Goal: Task Accomplishment & Management: Manage account settings

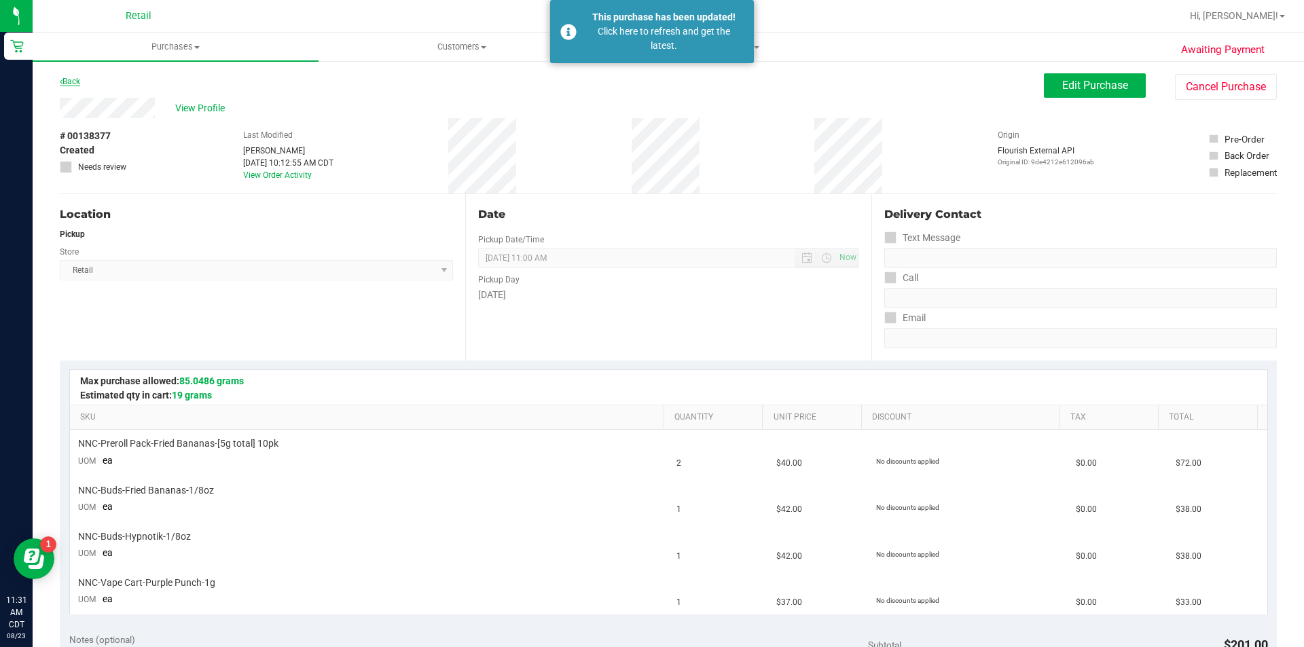
click at [61, 82] on icon at bounding box center [61, 81] width 3 height 8
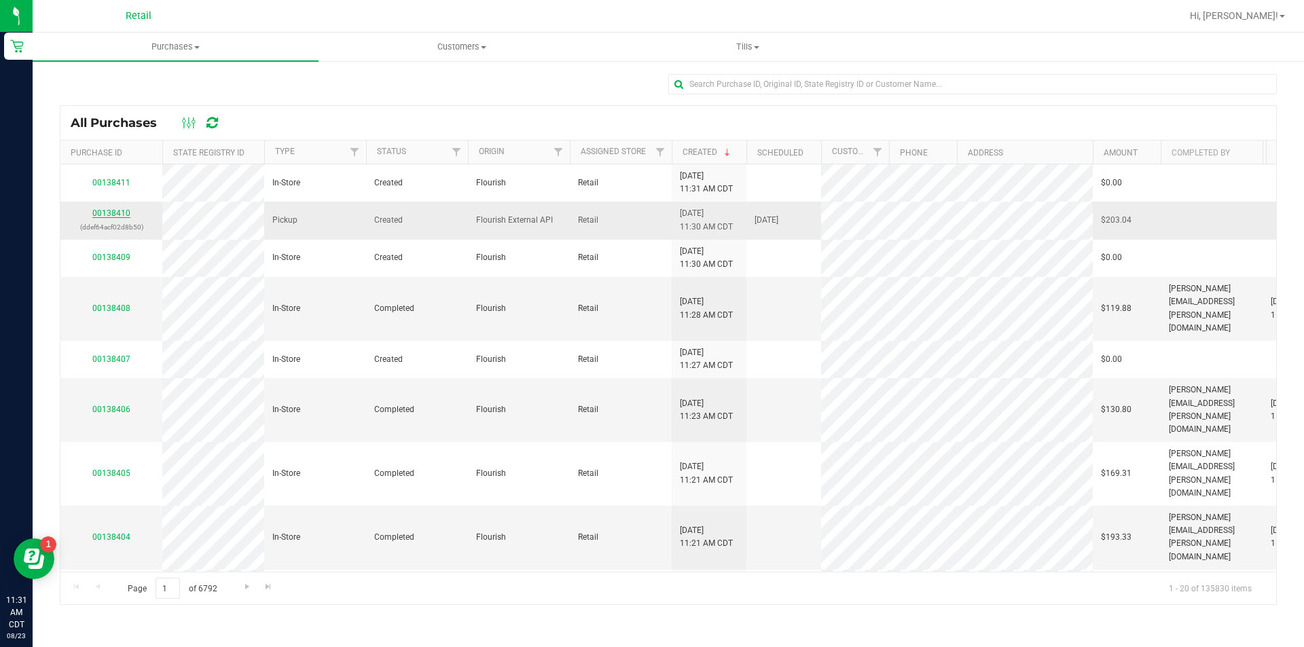
click at [110, 217] on link "00138410" at bounding box center [111, 214] width 38 height 10
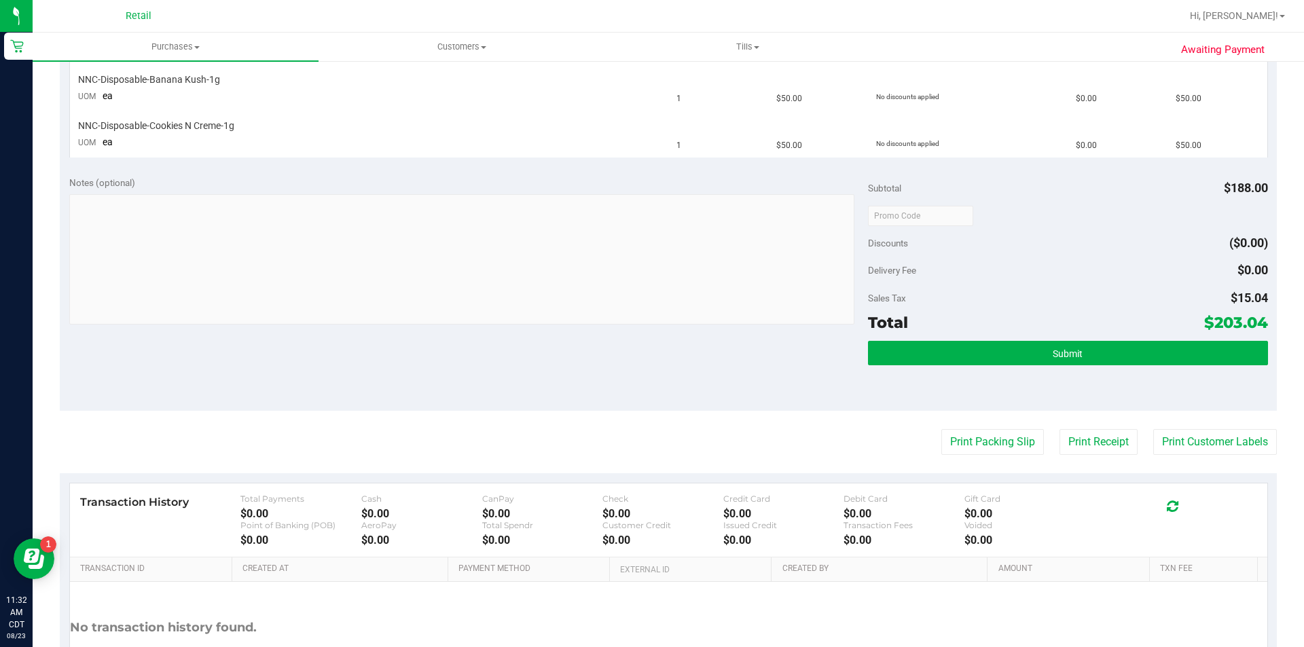
scroll to position [518, 0]
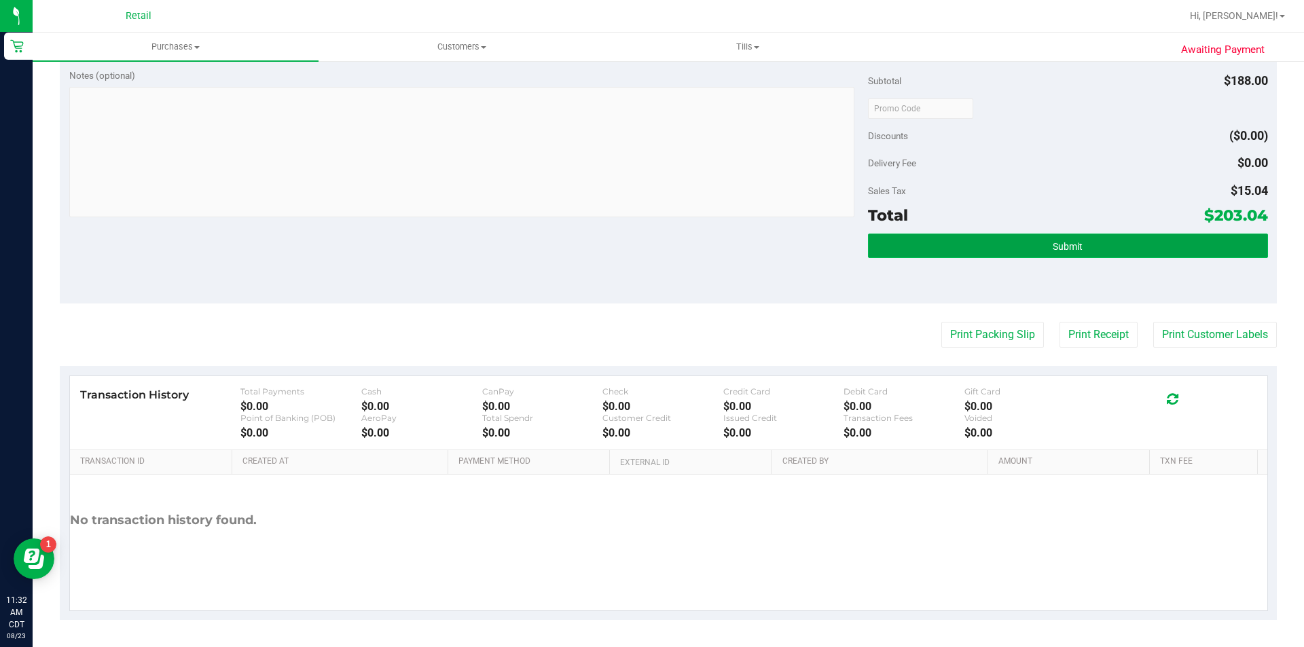
click at [1041, 248] on button "Submit" at bounding box center [1067, 246] width 399 height 24
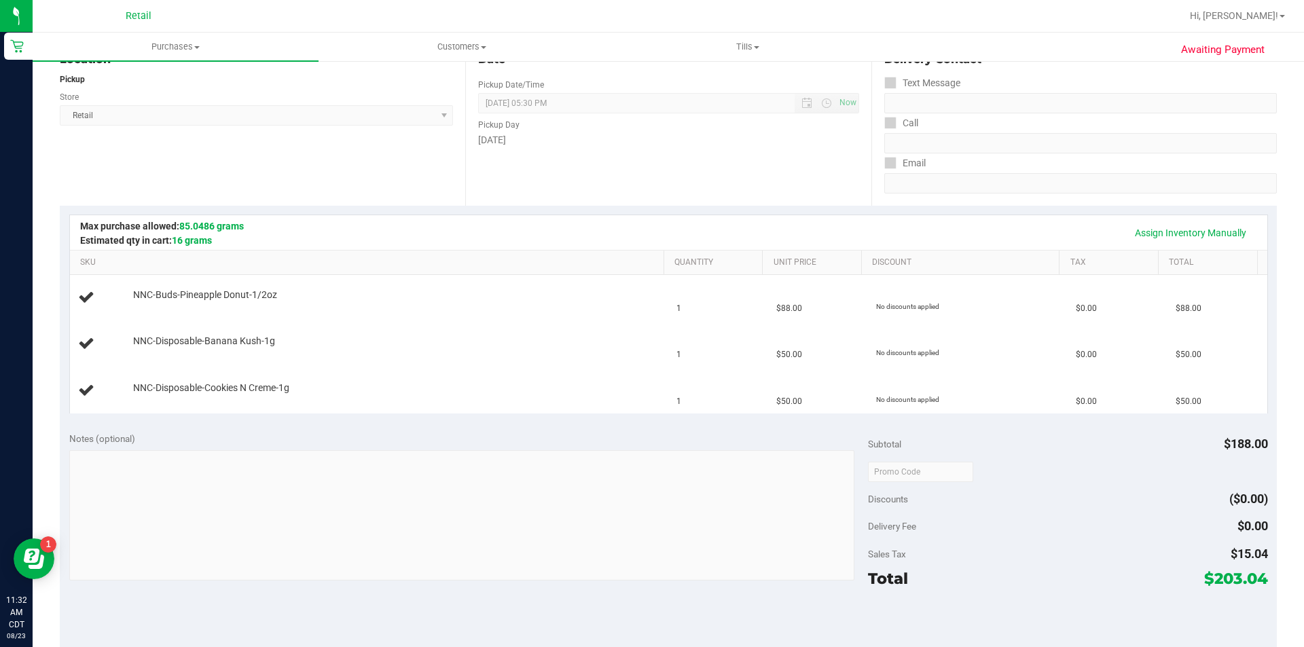
scroll to position [139, 0]
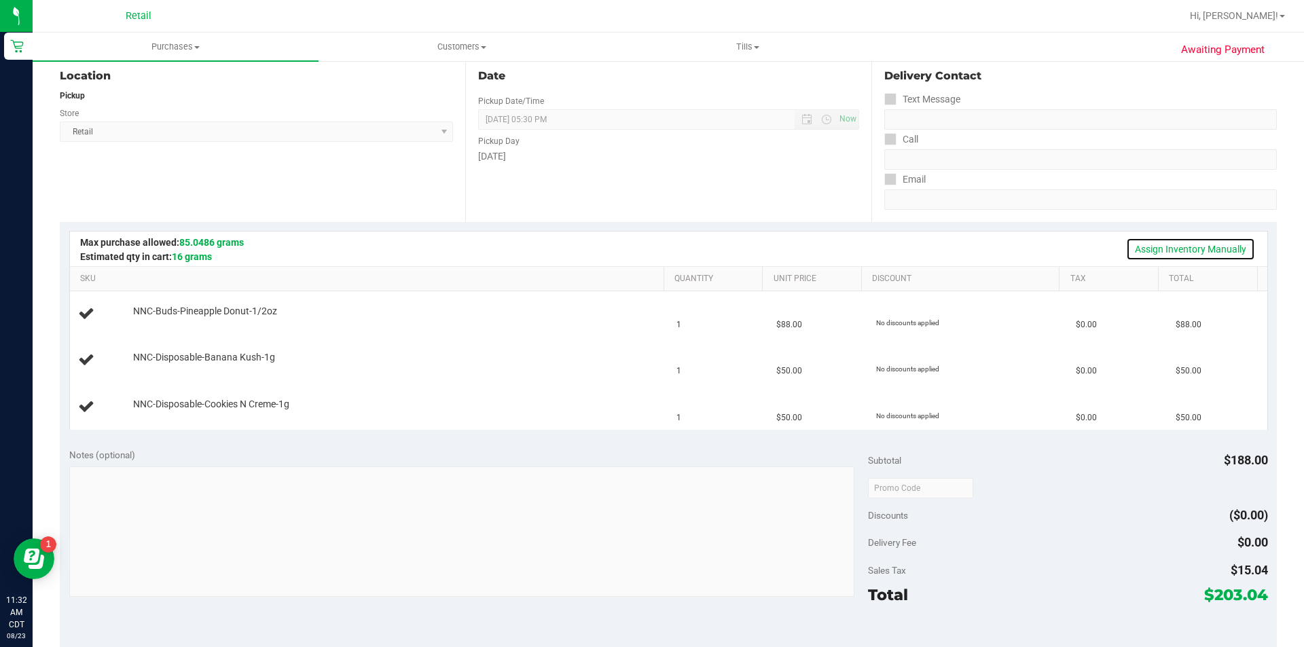
click at [1143, 244] on link "Assign Inventory Manually" at bounding box center [1190, 249] width 129 height 23
click at [169, 320] on link "Add Package" at bounding box center [157, 321] width 49 height 10
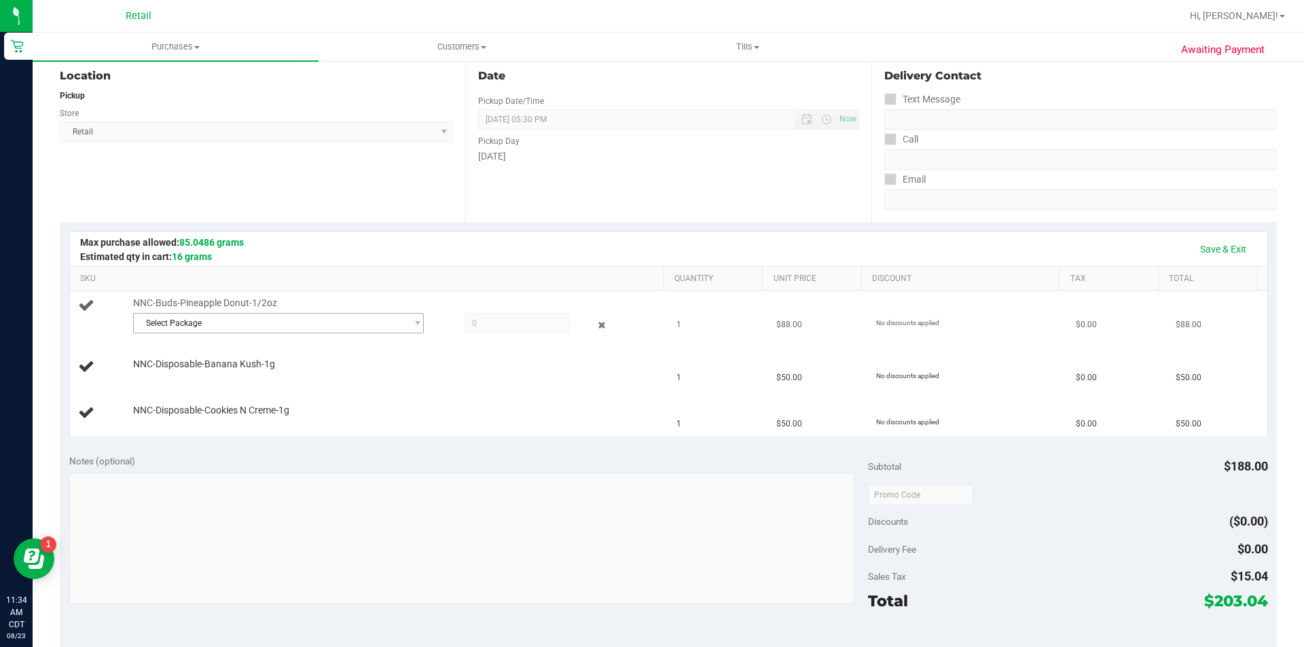
click at [190, 321] on span "Select Package" at bounding box center [270, 323] width 272 height 19
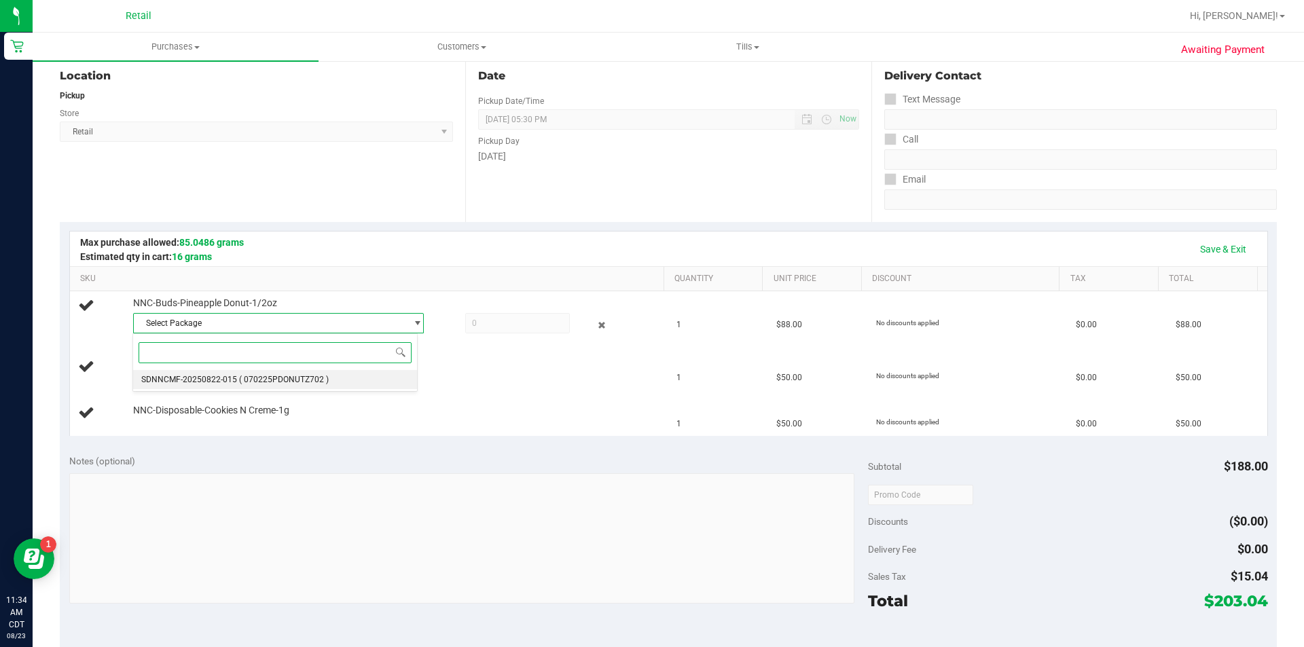
click at [307, 380] on span "( 070225PDONUTZ702 )" at bounding box center [284, 380] width 90 height 10
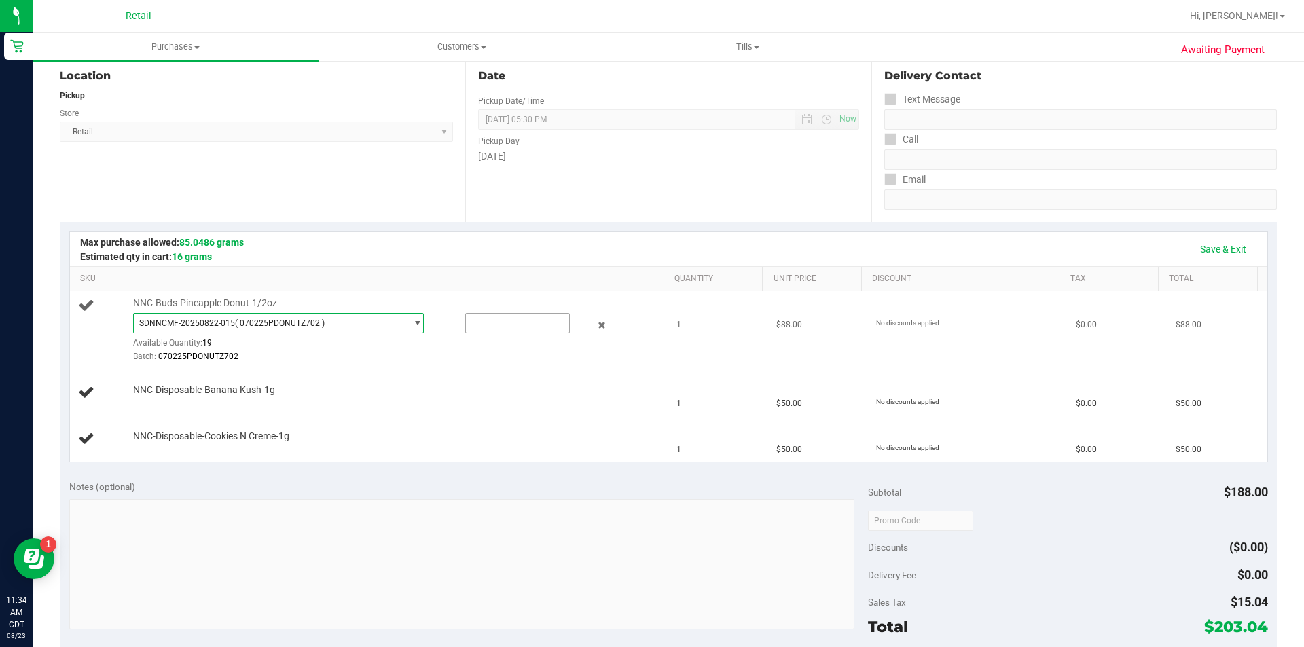
click at [491, 323] on input "text" at bounding box center [517, 323] width 103 height 19
type input "1"
click at [440, 363] on div at bounding box center [395, 363] width 524 height 1
type input "1.0000"
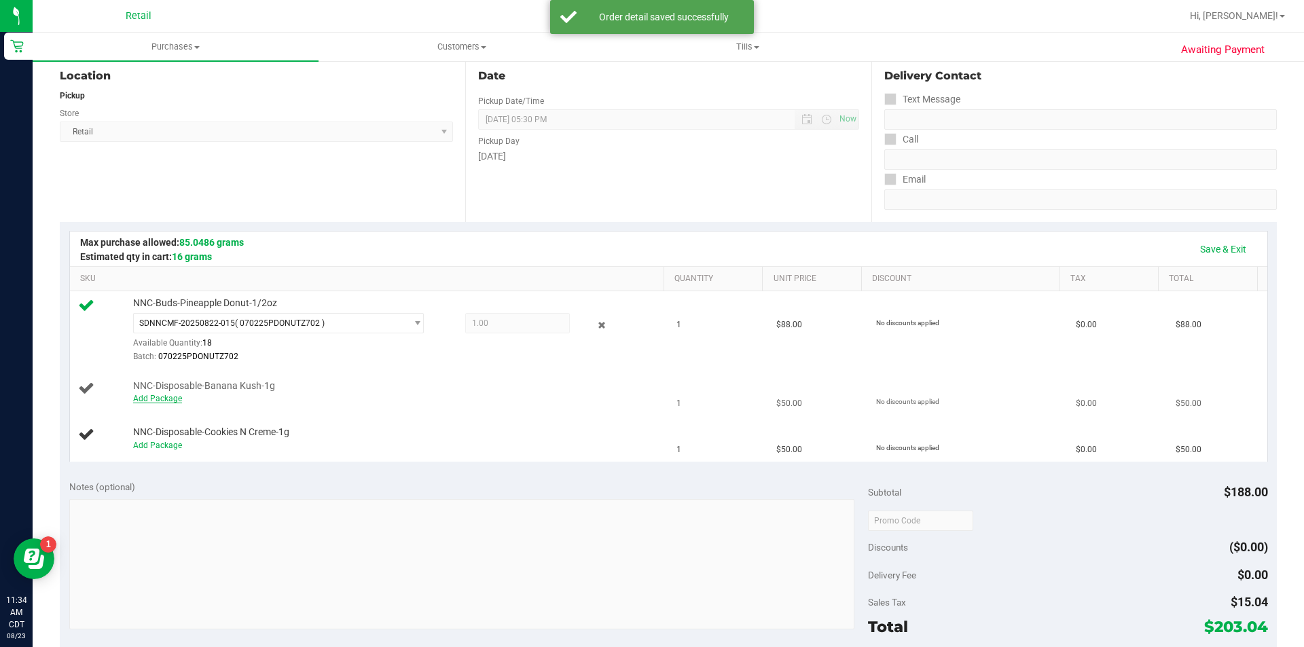
click at [166, 403] on link "Add Package" at bounding box center [157, 399] width 49 height 10
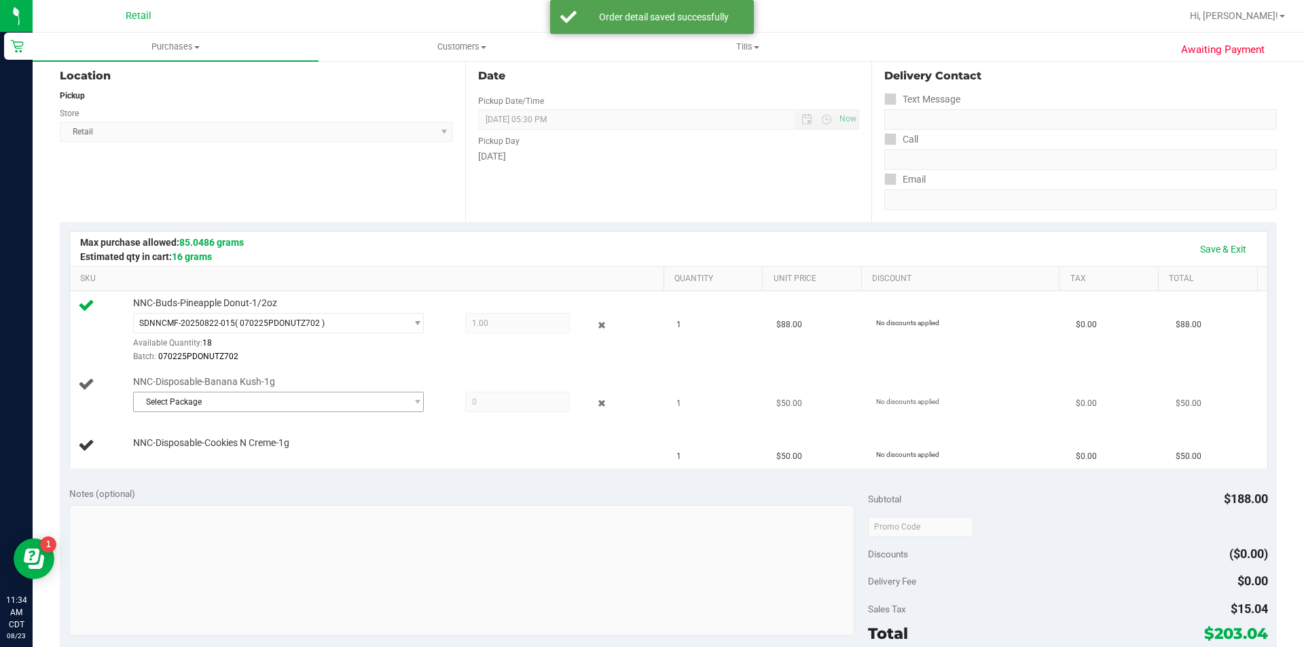
click at [185, 404] on span "Select Package" at bounding box center [270, 402] width 272 height 19
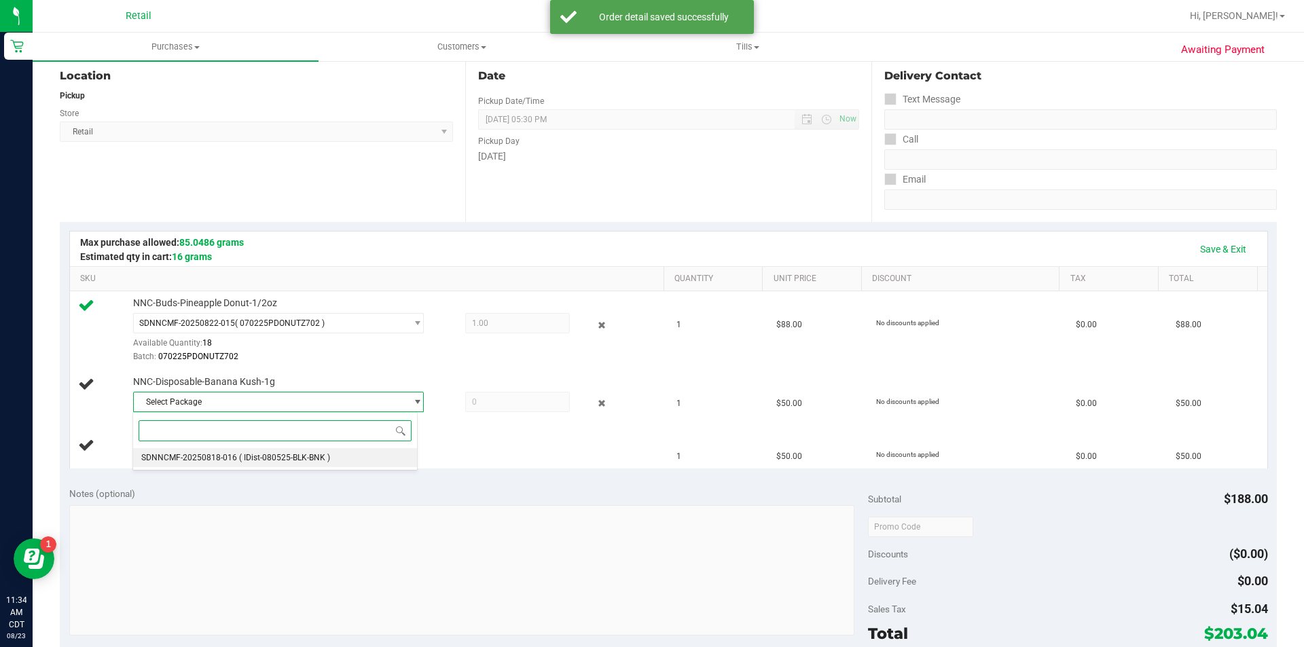
click at [314, 460] on span "( IDist-080525-BLK-BNK )" at bounding box center [284, 458] width 91 height 10
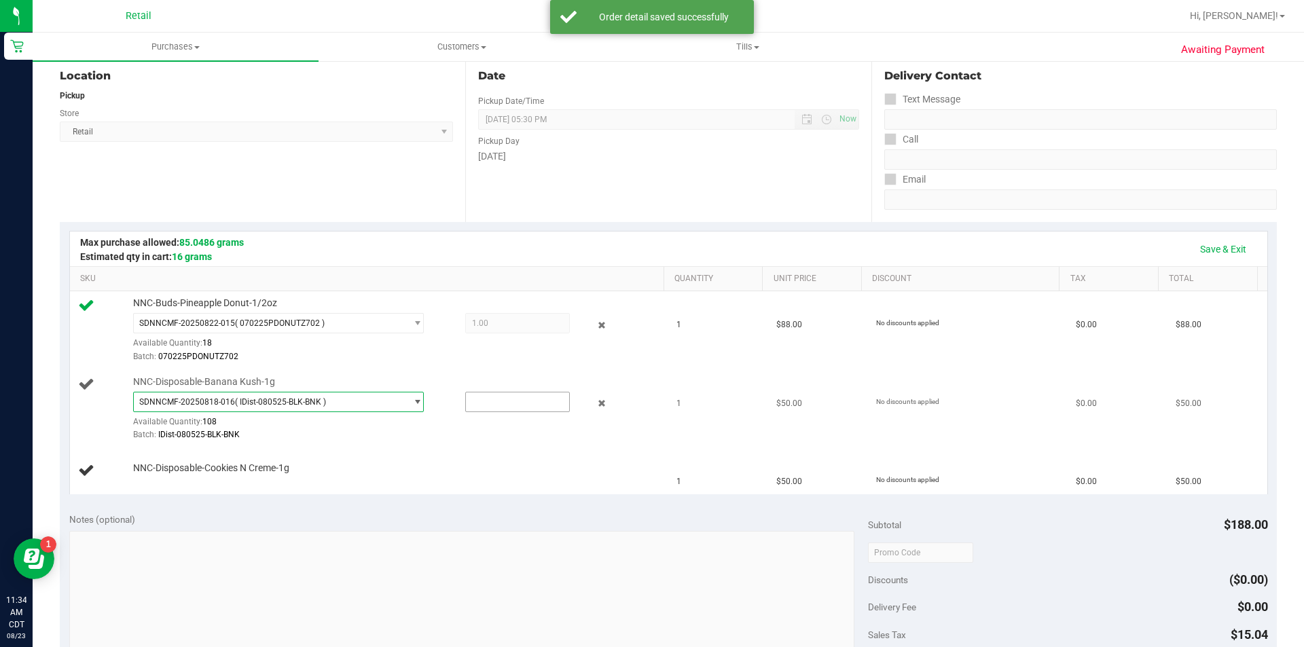
click at [499, 401] on input "text" at bounding box center [517, 402] width 103 height 19
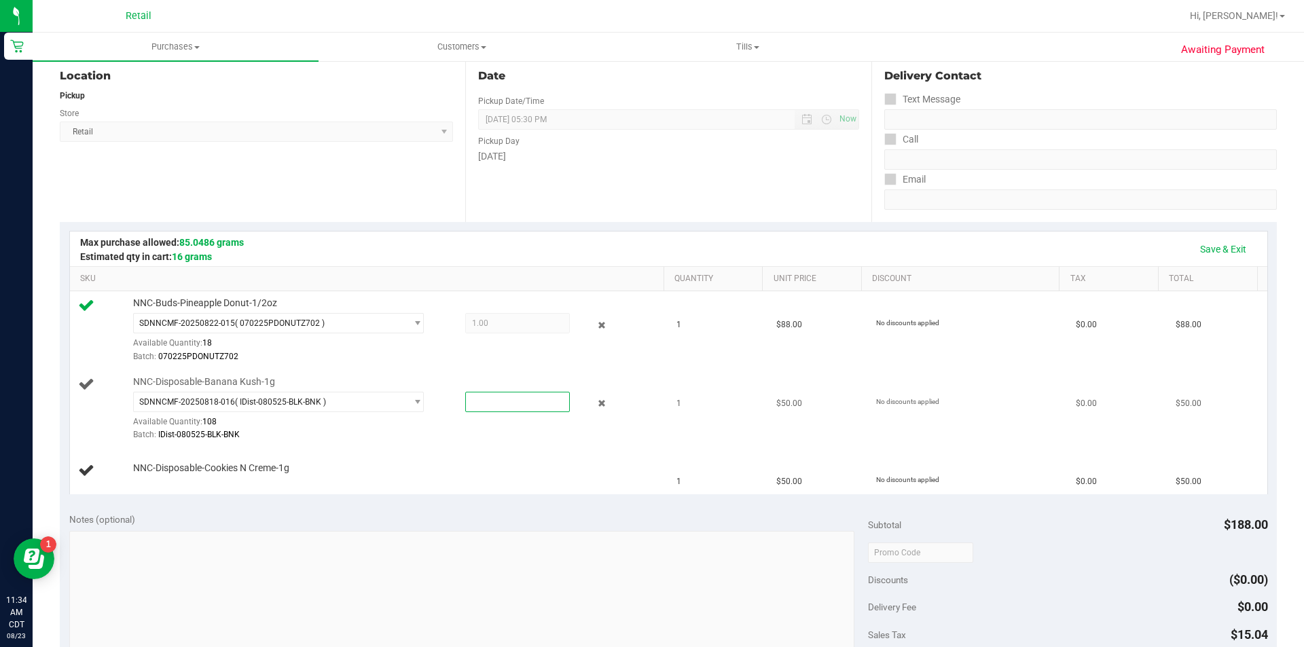
type input "1"
click at [377, 442] on div at bounding box center [395, 442] width 524 height 1
type input "1.0000"
click at [166, 481] on link "Add Package" at bounding box center [157, 478] width 49 height 10
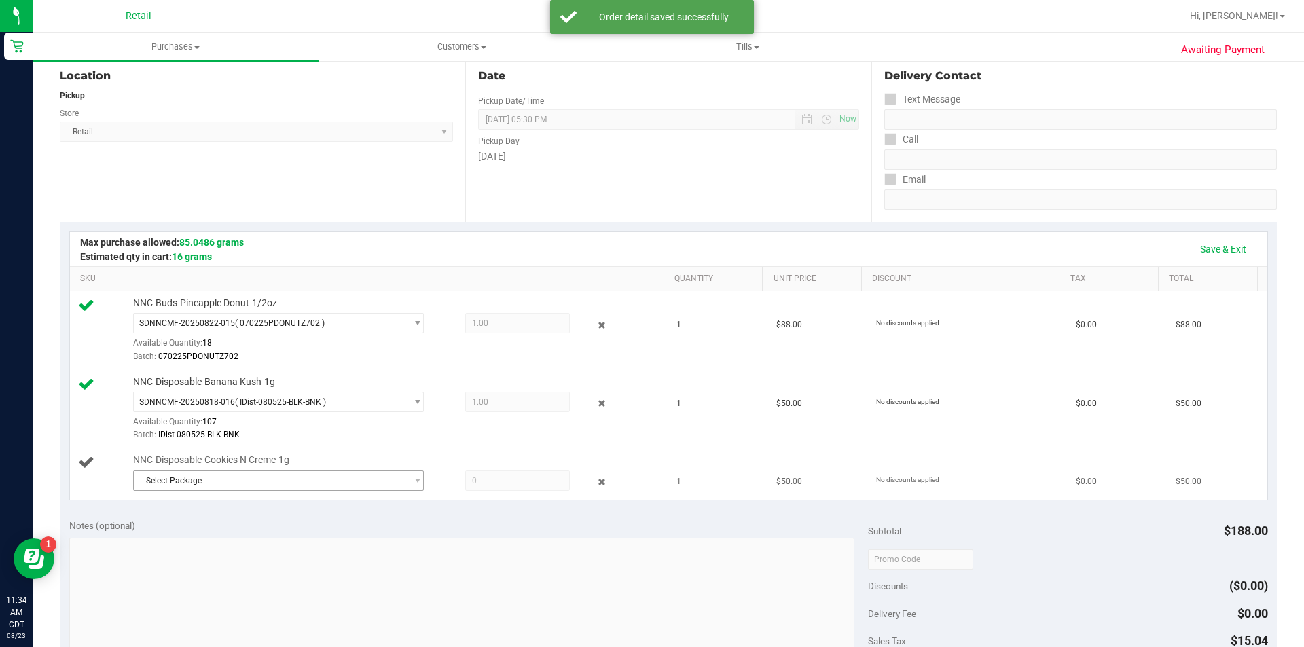
click at [194, 483] on span "Select Package" at bounding box center [270, 480] width 272 height 19
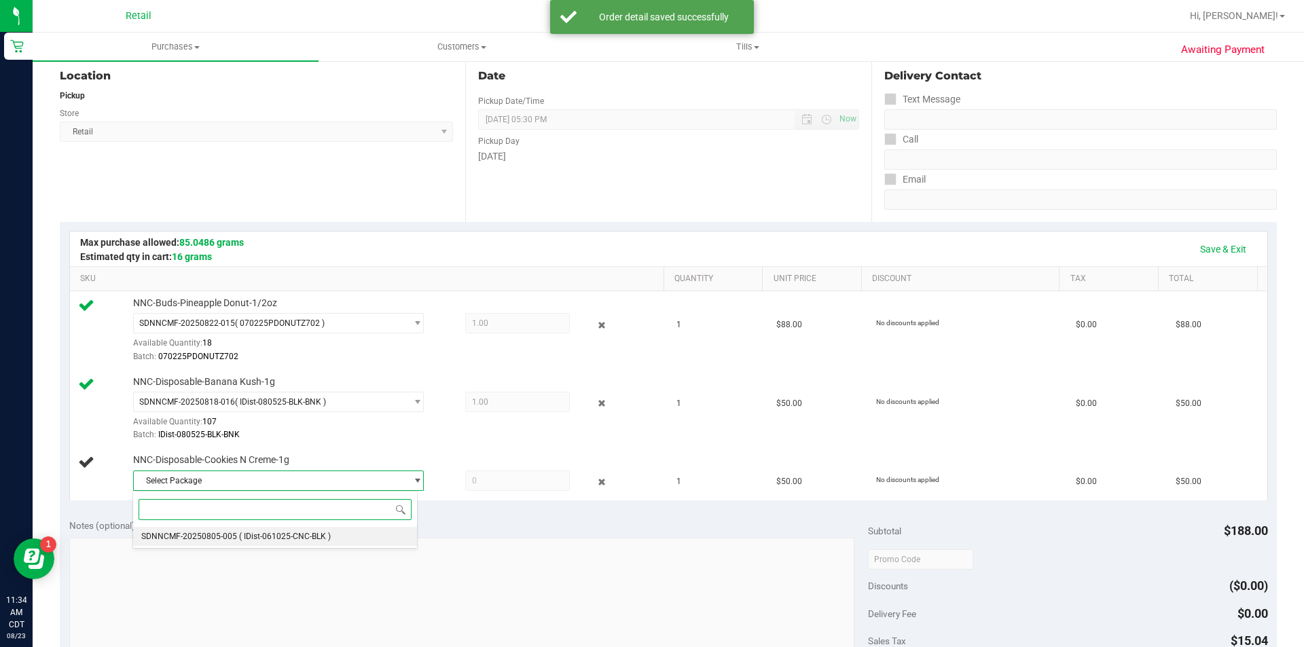
click at [311, 537] on span "( IDist-061025-CNC-BLK )" at bounding box center [285, 537] width 92 height 10
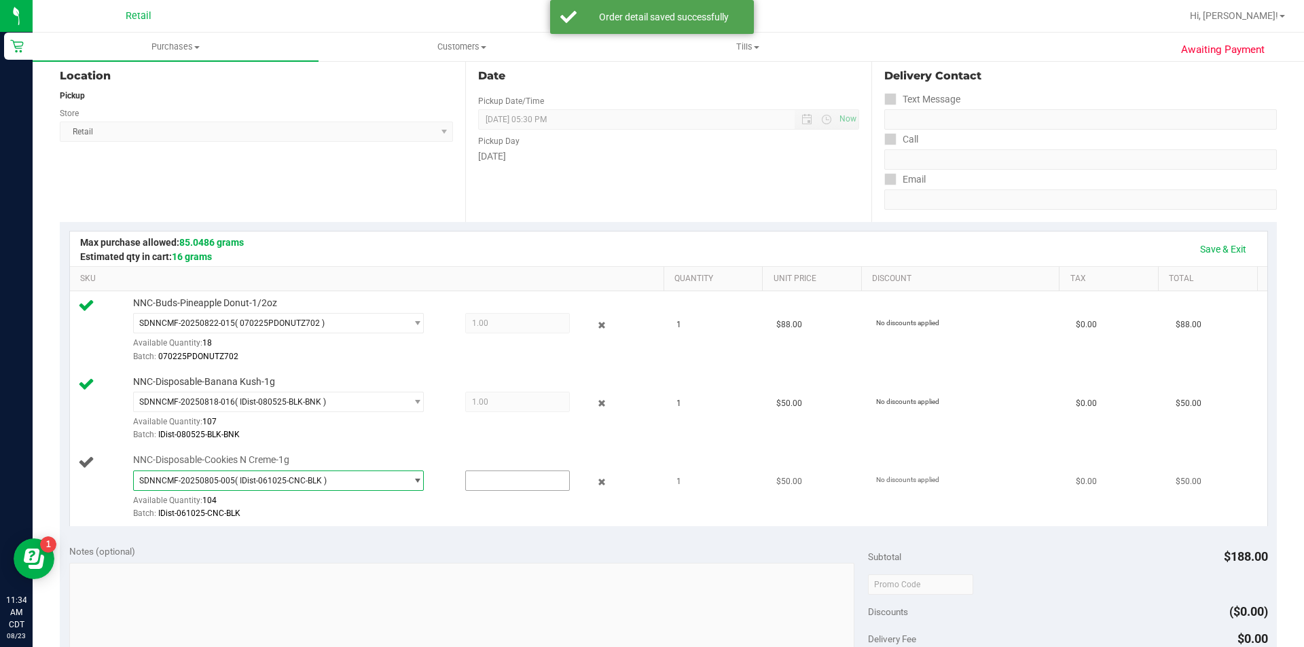
click at [492, 482] on input "text" at bounding box center [517, 480] width 103 height 19
type input "1"
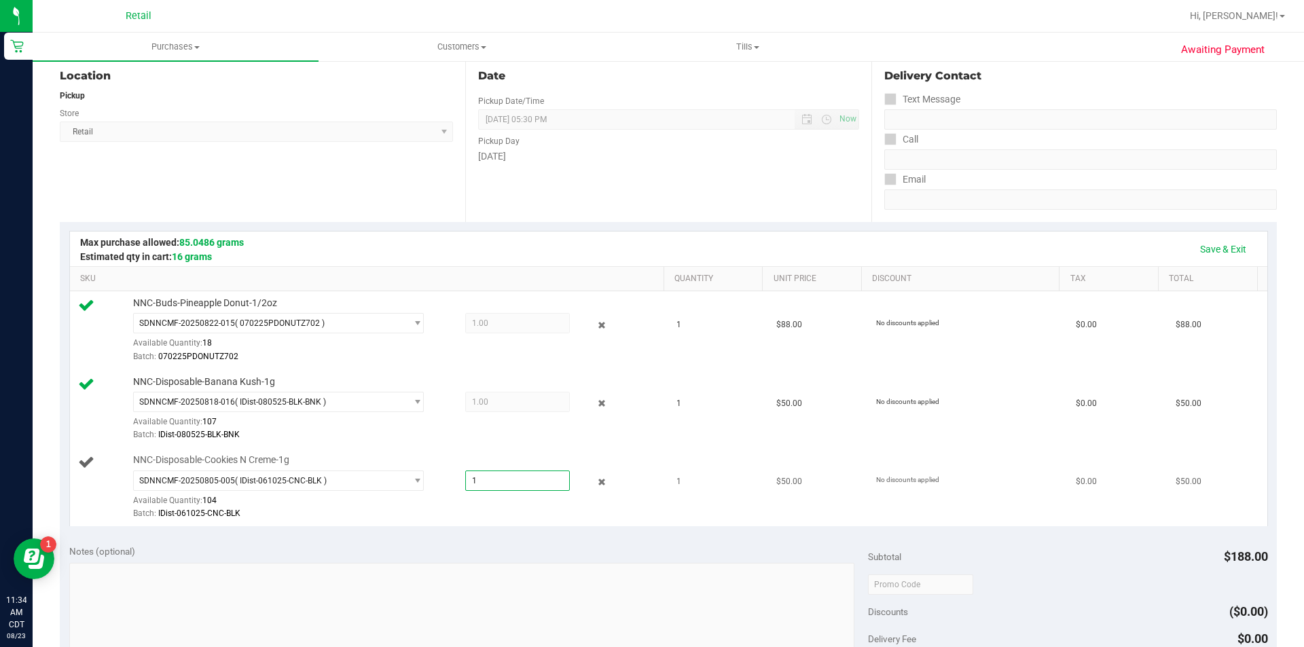
click at [350, 520] on div at bounding box center [395, 520] width 524 height 1
type input "1.0000"
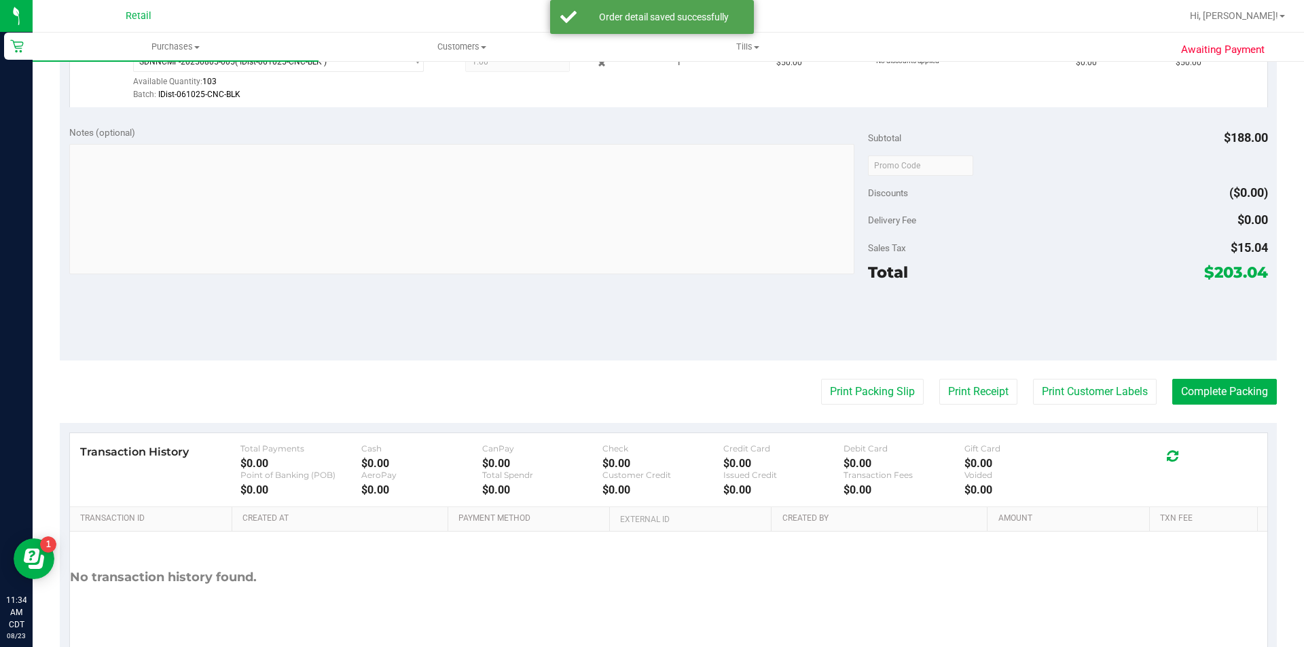
scroll to position [615, 0]
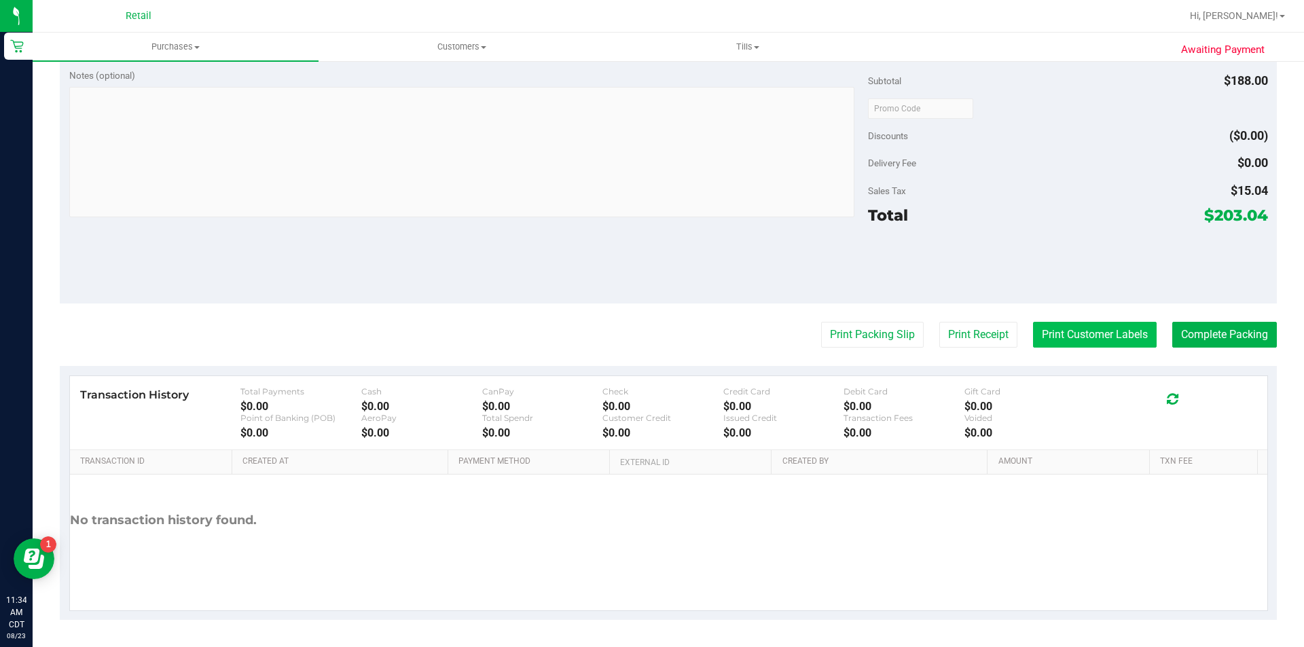
click at [1070, 330] on button "Print Customer Labels" at bounding box center [1095, 335] width 124 height 26
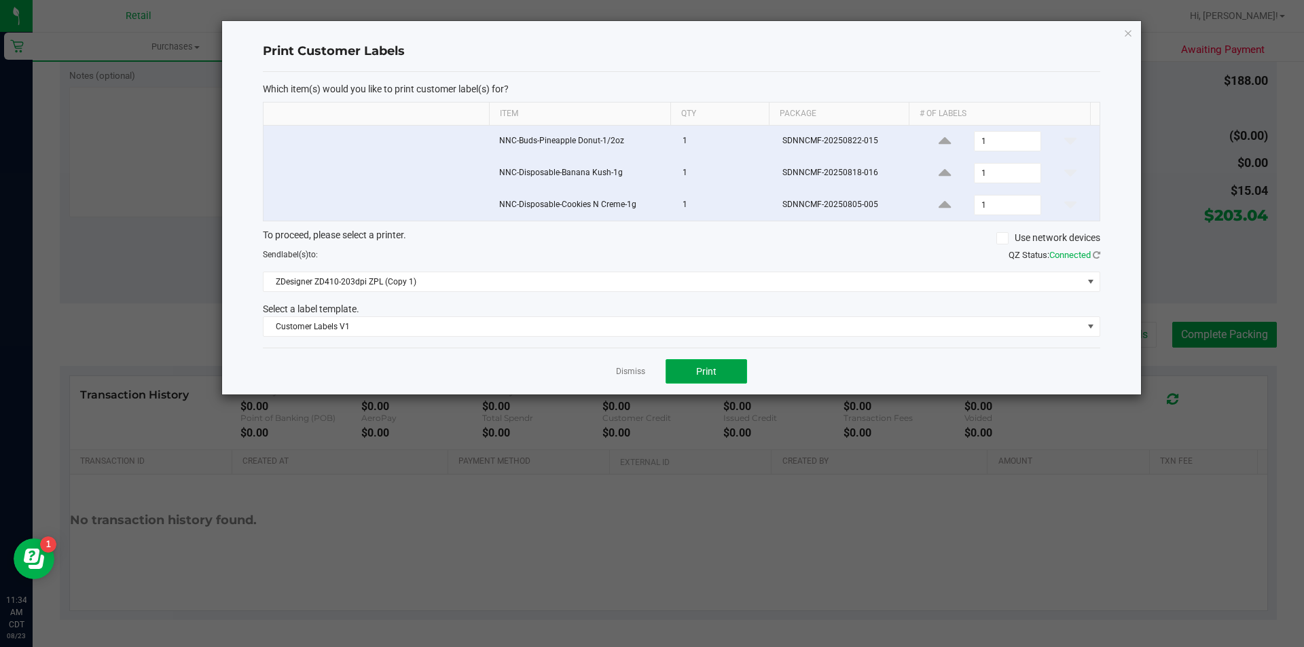
click at [716, 375] on span "Print" at bounding box center [706, 371] width 20 height 11
click at [1130, 34] on icon "button" at bounding box center [1129, 32] width 10 height 16
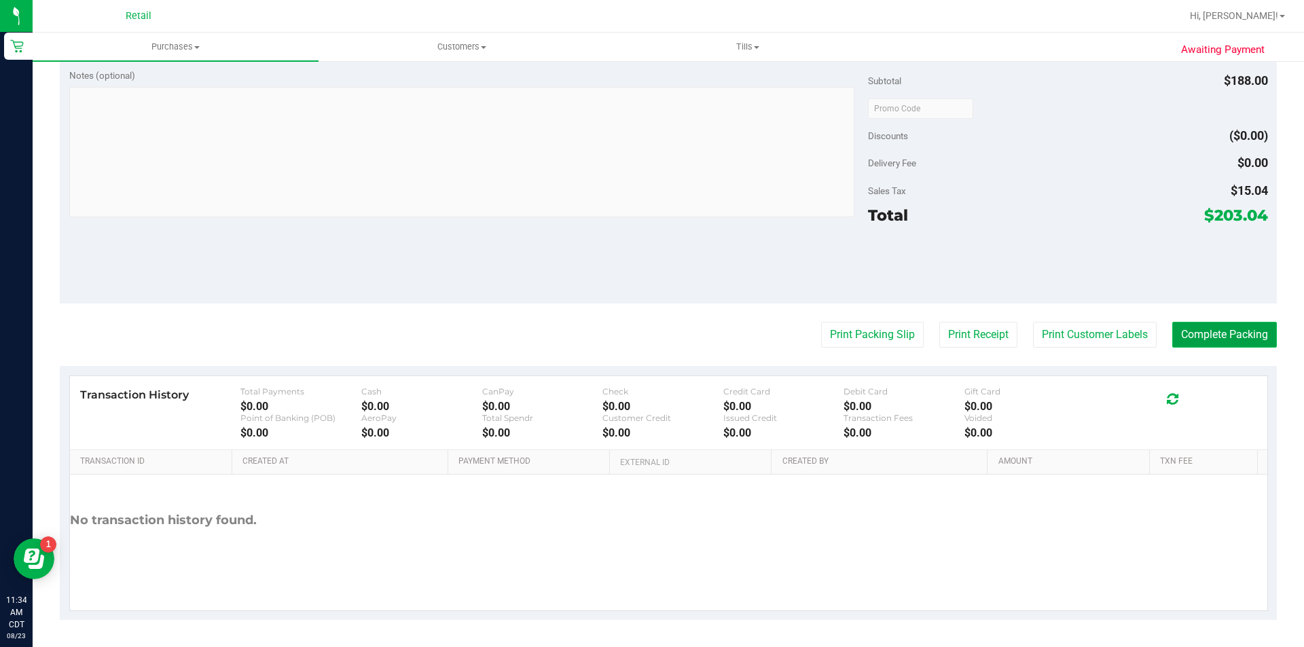
click at [1199, 336] on button "Complete Packing" at bounding box center [1225, 335] width 105 height 26
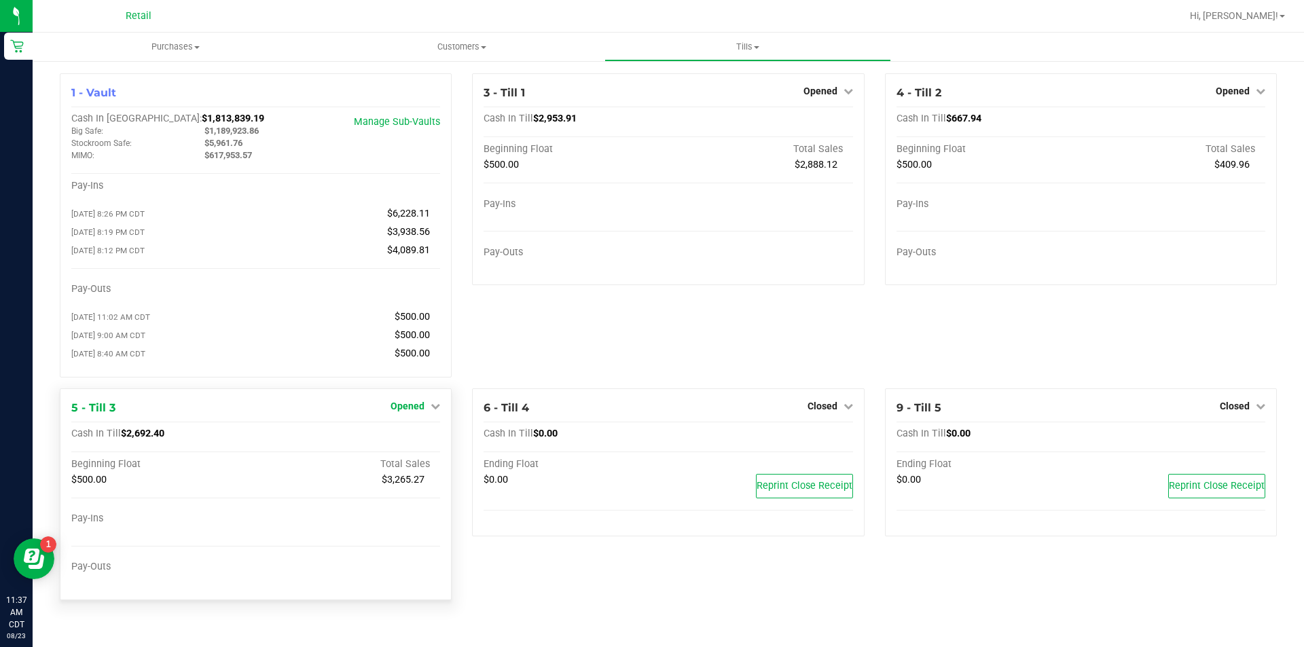
click at [439, 411] on icon at bounding box center [436, 406] width 10 height 10
click at [416, 440] on link "Close Till" at bounding box center [409, 434] width 37 height 11
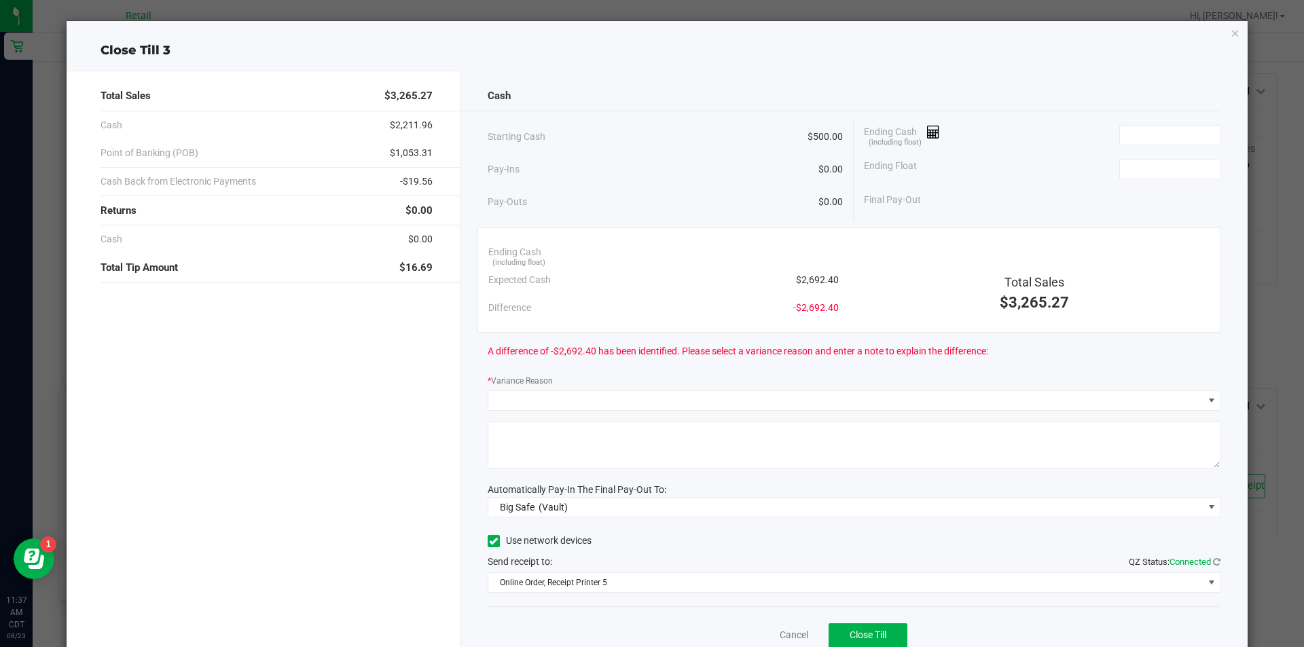
click at [1231, 39] on icon "button" at bounding box center [1236, 32] width 10 height 16
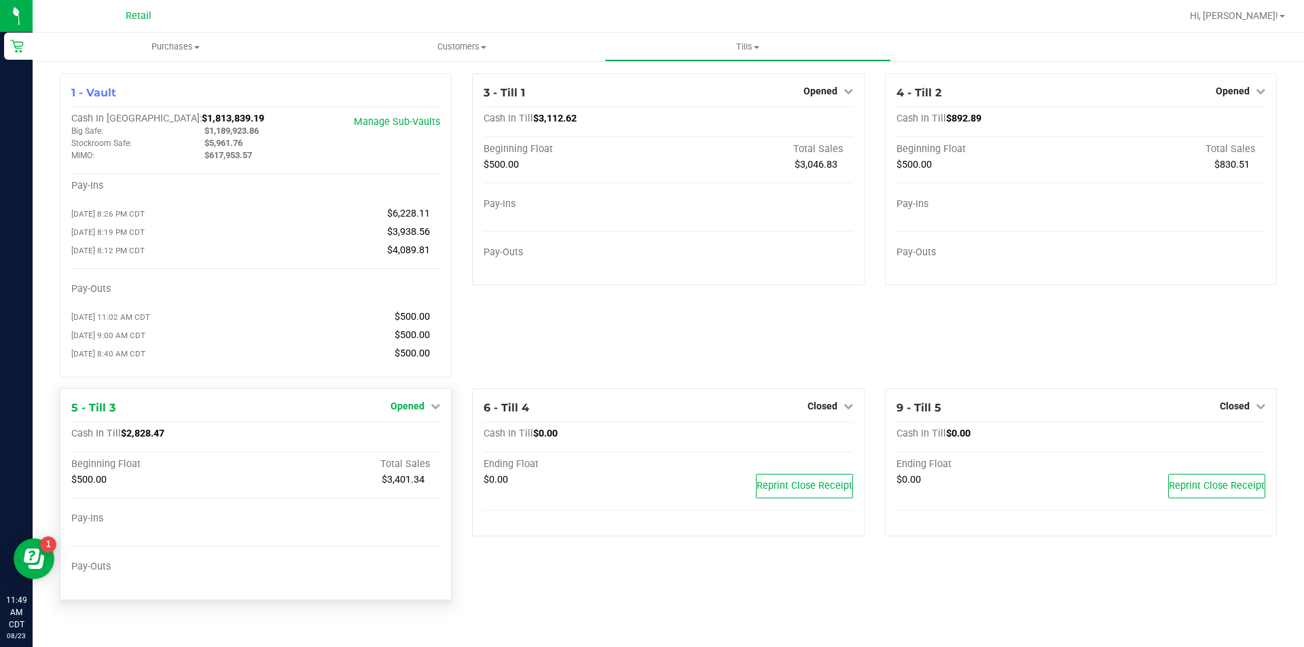
click at [438, 411] on icon at bounding box center [436, 406] width 10 height 10
click at [418, 440] on link "Close Till" at bounding box center [409, 434] width 37 height 11
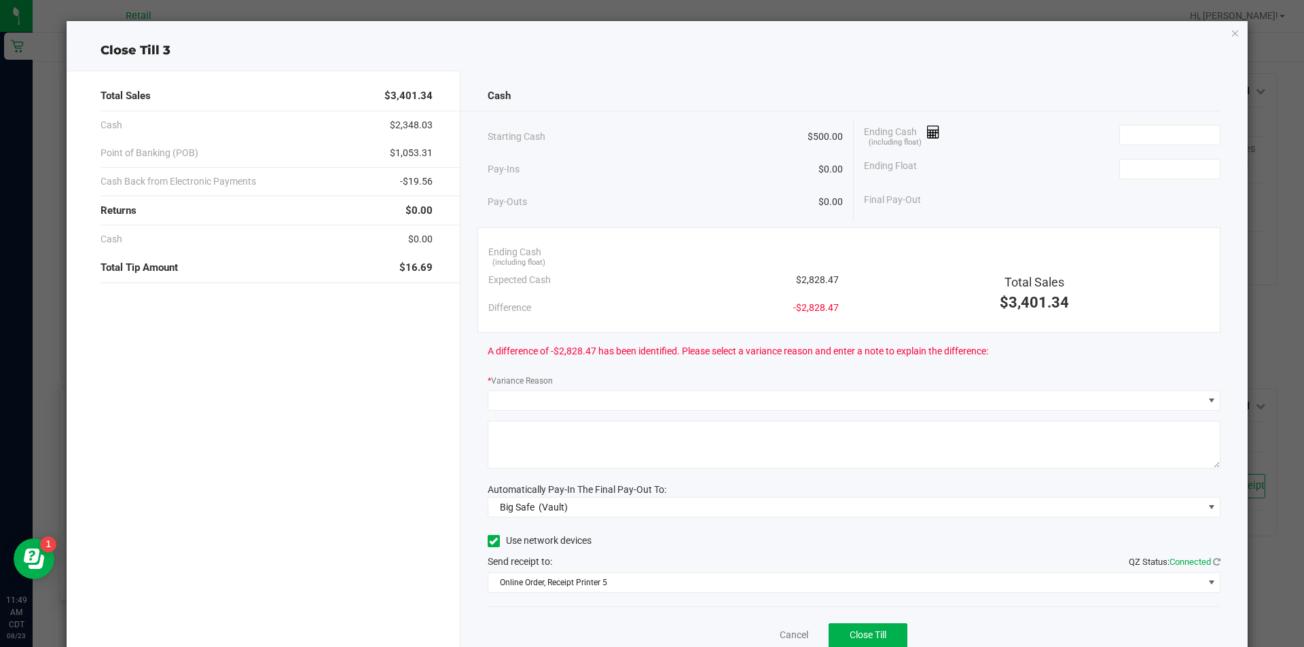
click at [1231, 37] on icon "button" at bounding box center [1236, 32] width 10 height 16
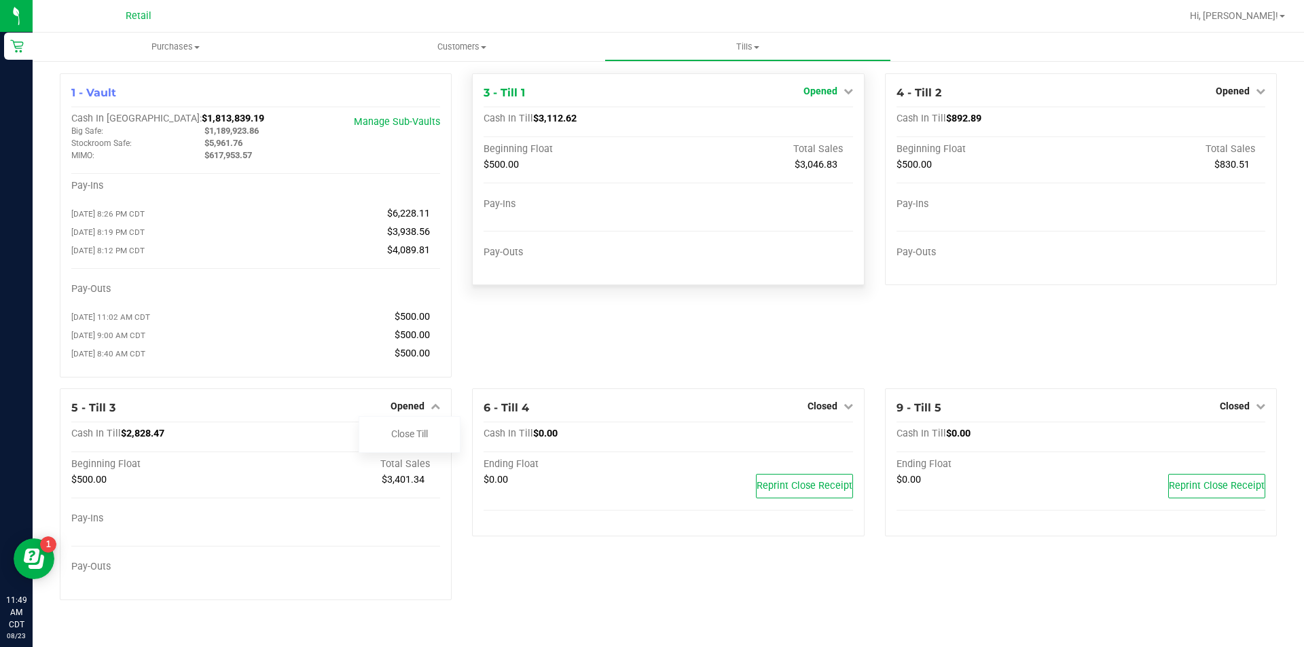
click at [851, 91] on icon at bounding box center [849, 91] width 10 height 10
click at [826, 122] on link "Close Till" at bounding box center [822, 119] width 37 height 11
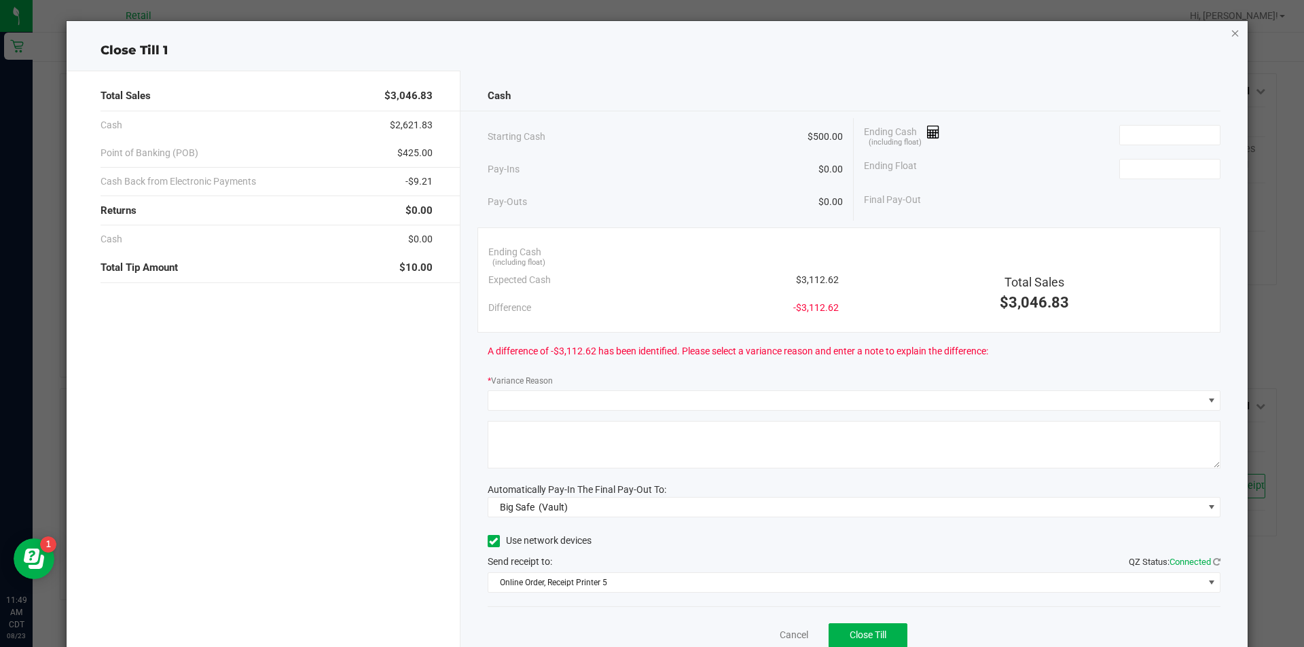
click at [1231, 40] on icon "button" at bounding box center [1236, 32] width 10 height 16
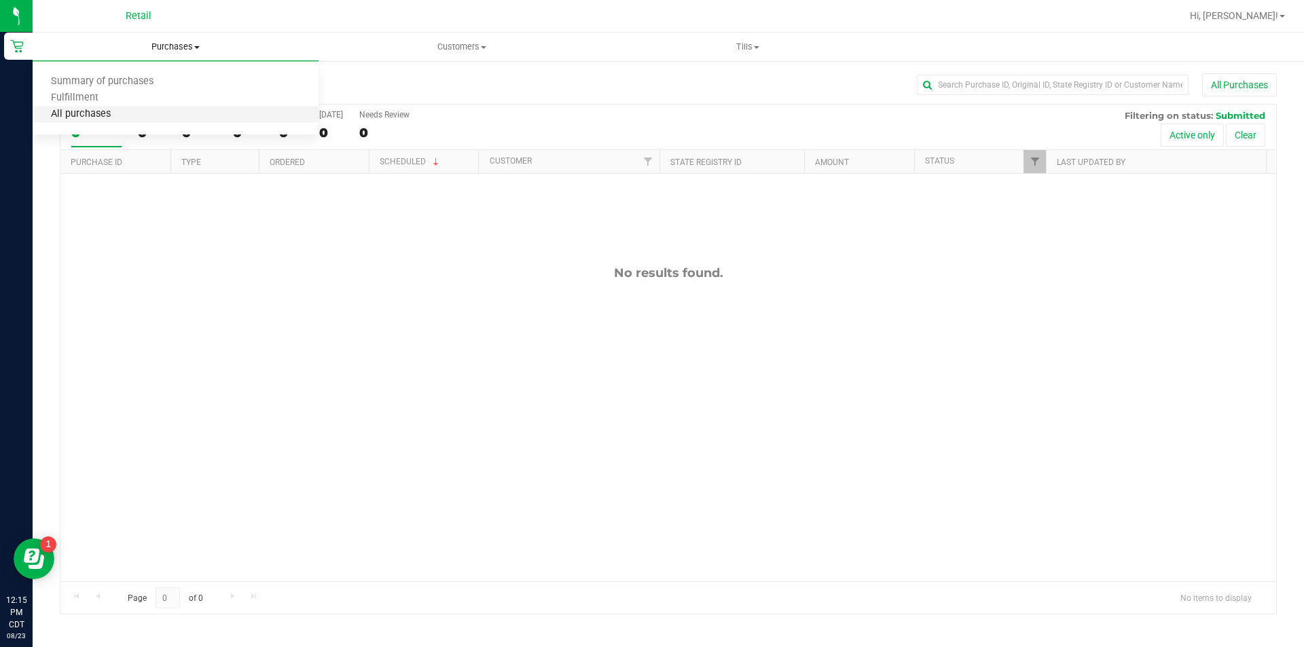
click at [99, 115] on span "All purchases" at bounding box center [81, 115] width 96 height 12
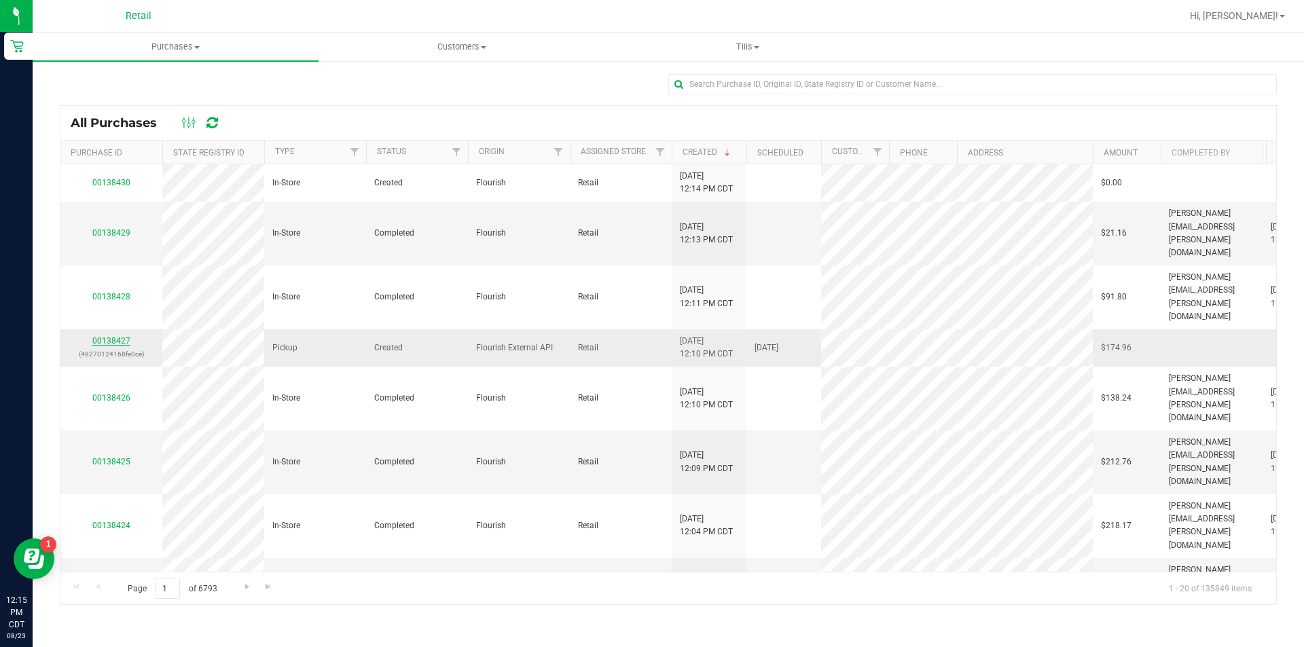
click at [115, 336] on link "00138427" at bounding box center [111, 341] width 38 height 10
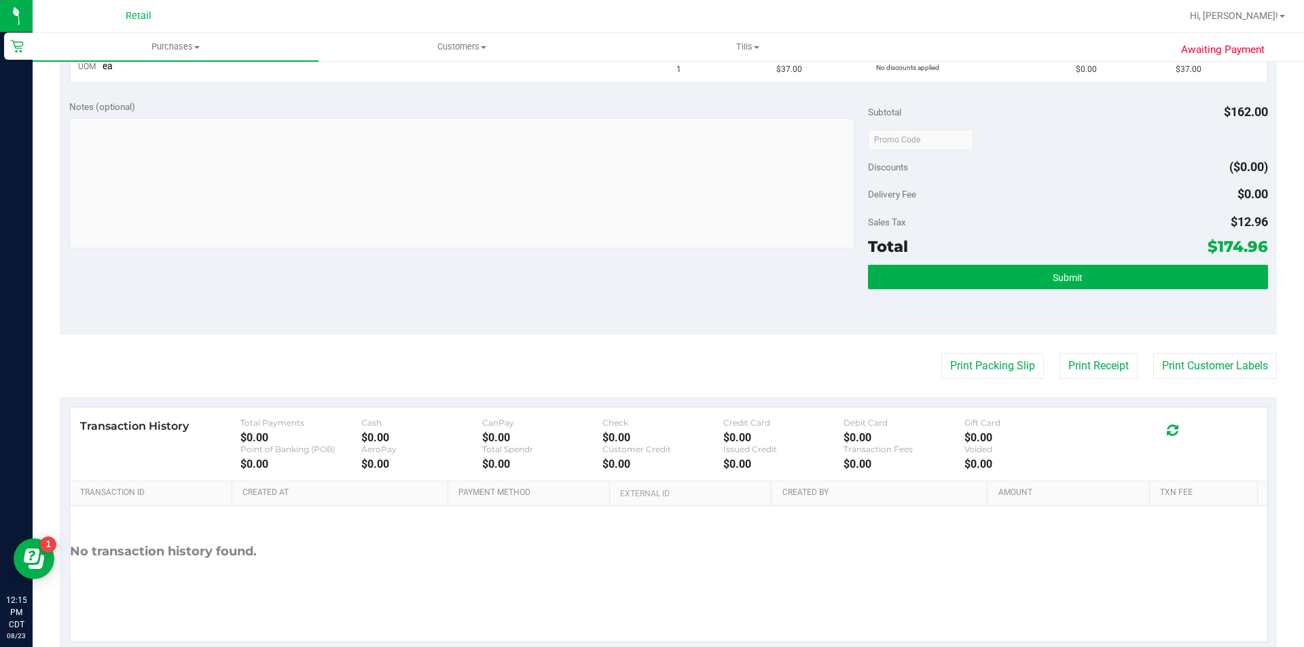
scroll to position [518, 0]
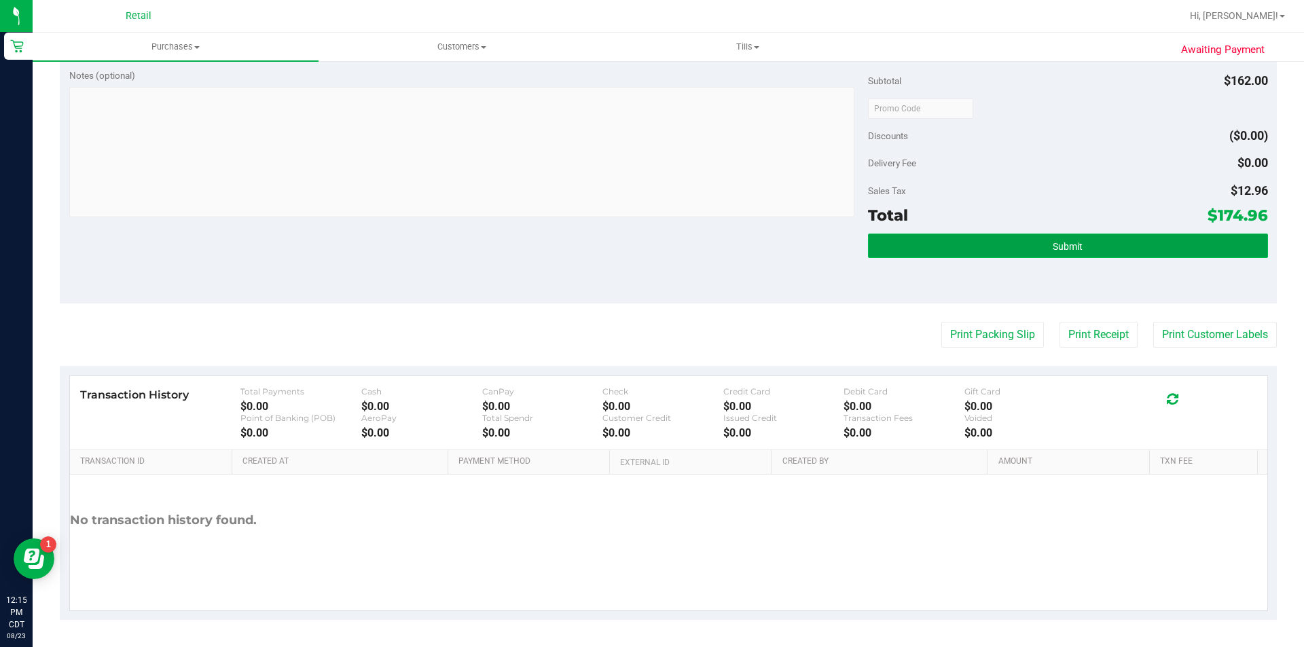
click at [1062, 243] on span "Submit" at bounding box center [1068, 246] width 30 height 11
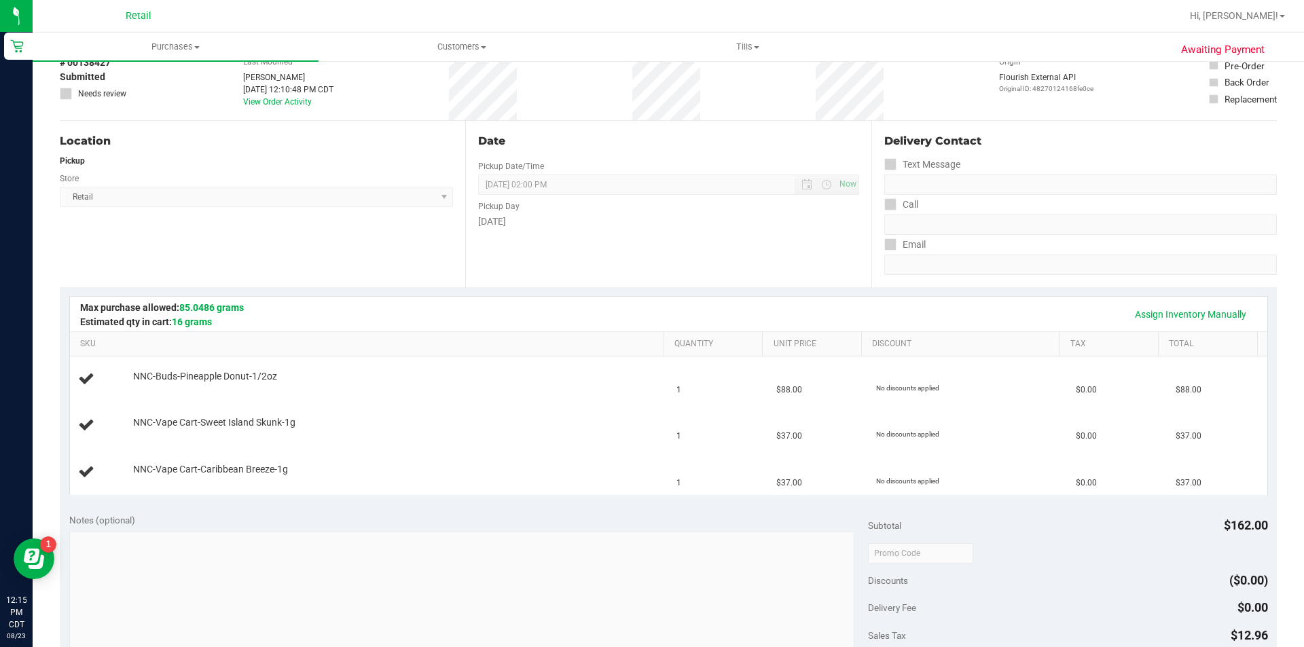
scroll to position [71, 0]
click at [1151, 317] on link "Assign Inventory Manually" at bounding box center [1190, 316] width 129 height 23
click at [169, 389] on link "Add Package" at bounding box center [157, 388] width 49 height 10
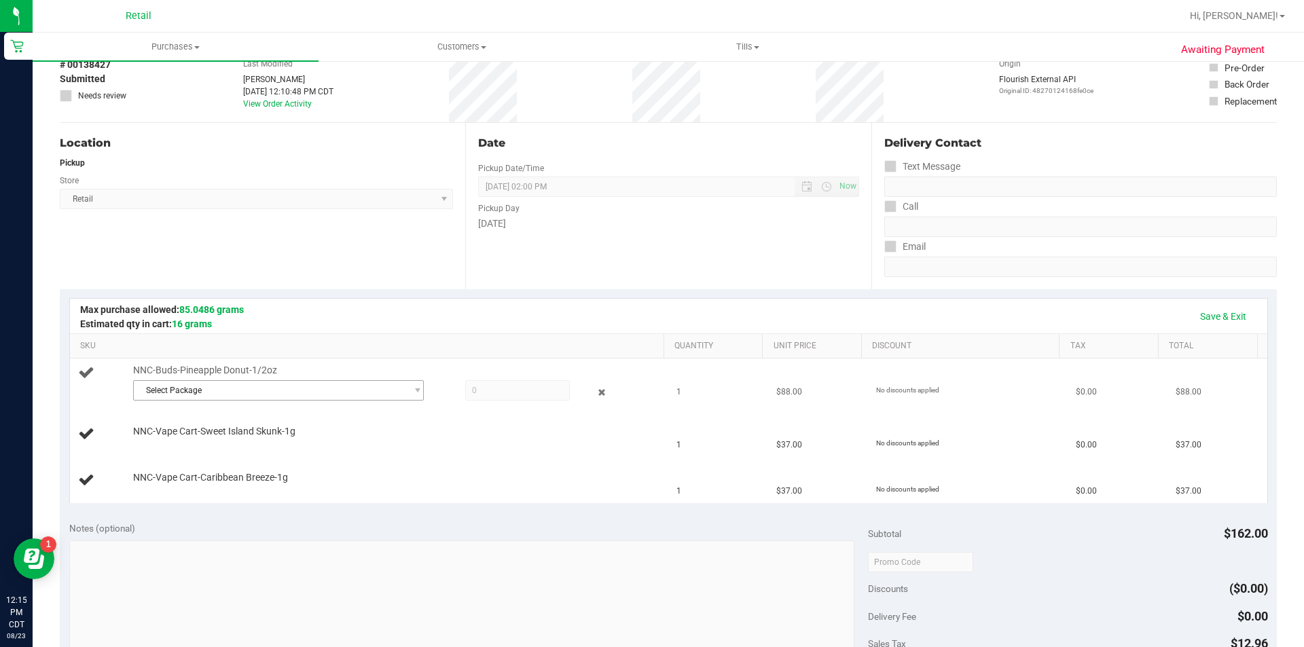
click at [186, 391] on span "Select Package" at bounding box center [270, 390] width 272 height 19
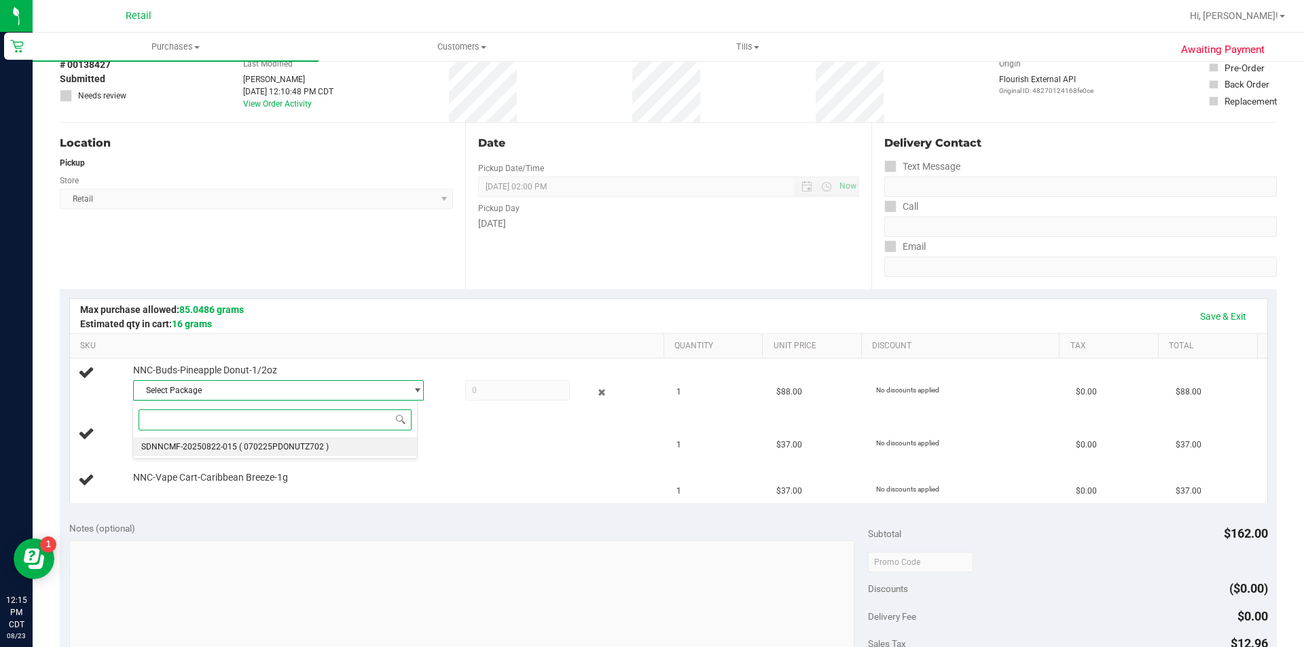
click at [255, 450] on span "( 070225PDONUTZ702 )" at bounding box center [284, 447] width 90 height 10
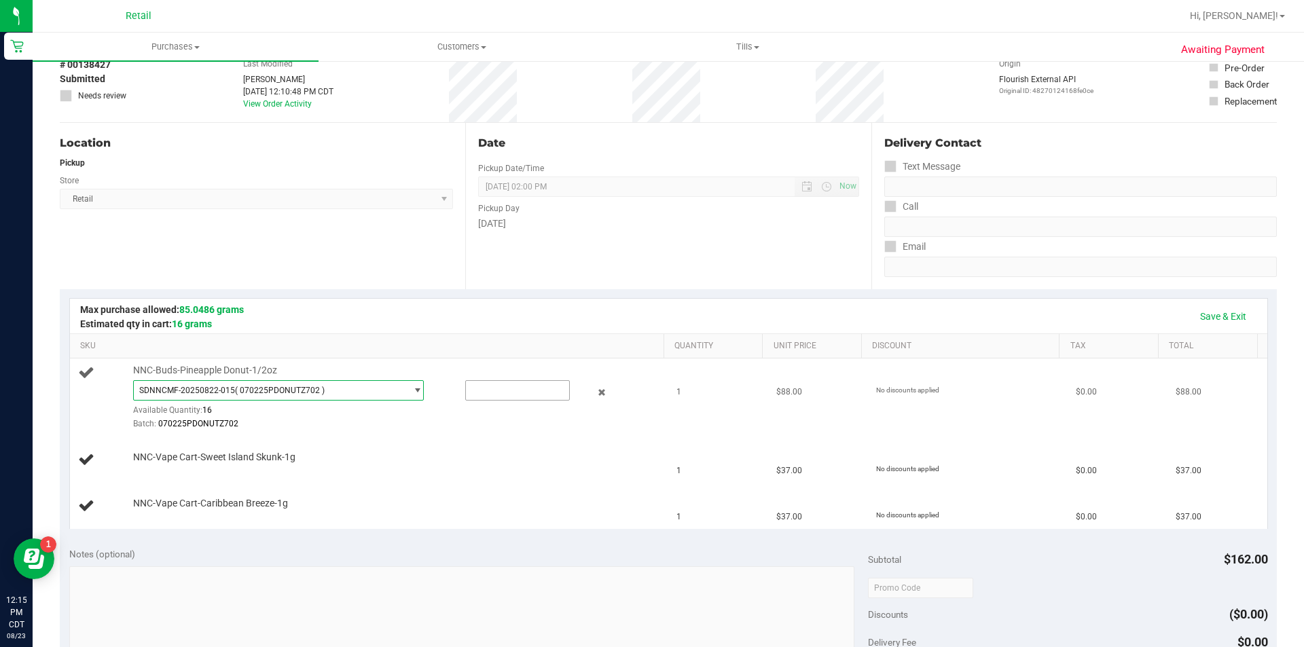
click at [495, 388] on input "text" at bounding box center [517, 390] width 103 height 19
type input "1"
click at [397, 443] on td "NNC-Vape Cart-Sweet Island Skunk-1g" at bounding box center [369, 460] width 599 height 46
type input "1.0000"
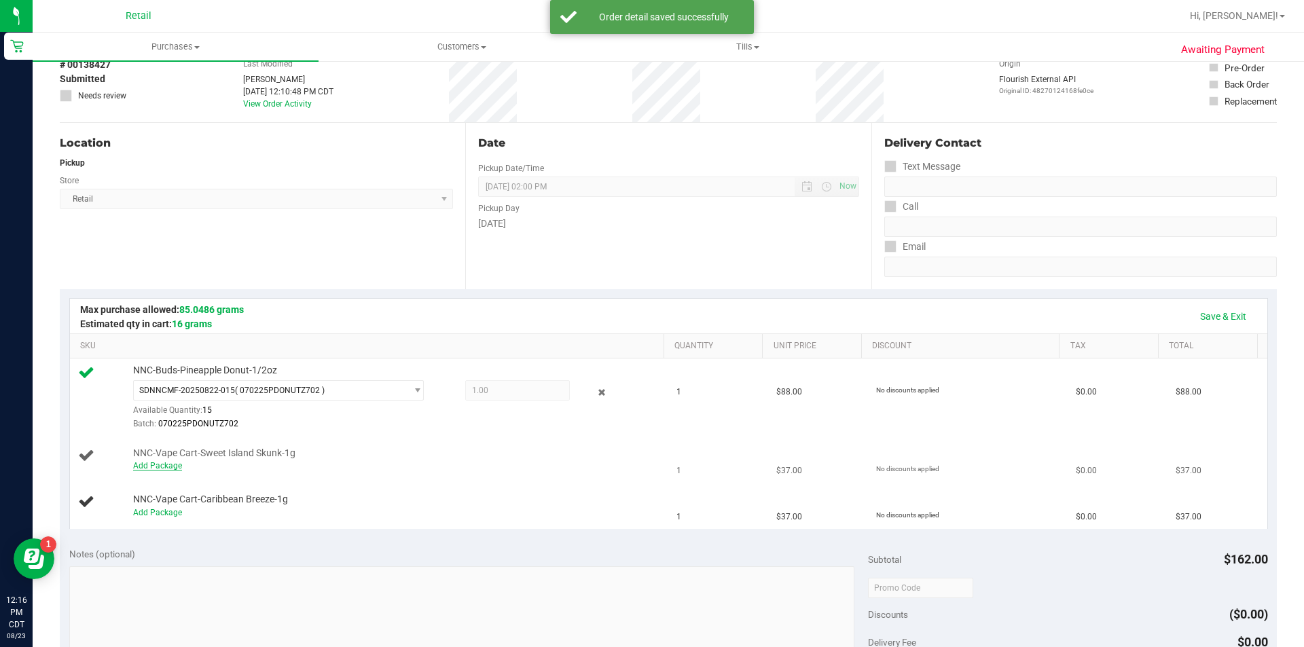
click at [169, 470] on link "Add Package" at bounding box center [157, 466] width 49 height 10
click at [190, 470] on span "Select Package" at bounding box center [270, 469] width 272 height 19
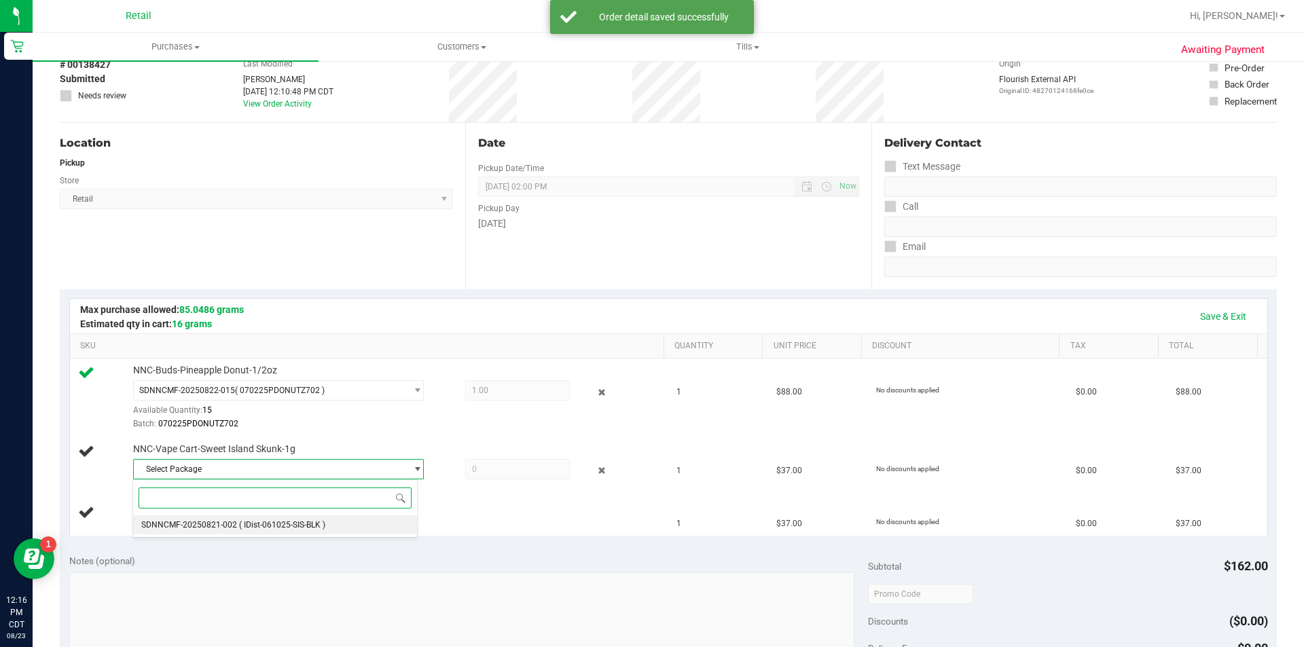
click at [232, 527] on span "SDNNCMF-20250821-002" at bounding box center [189, 525] width 96 height 10
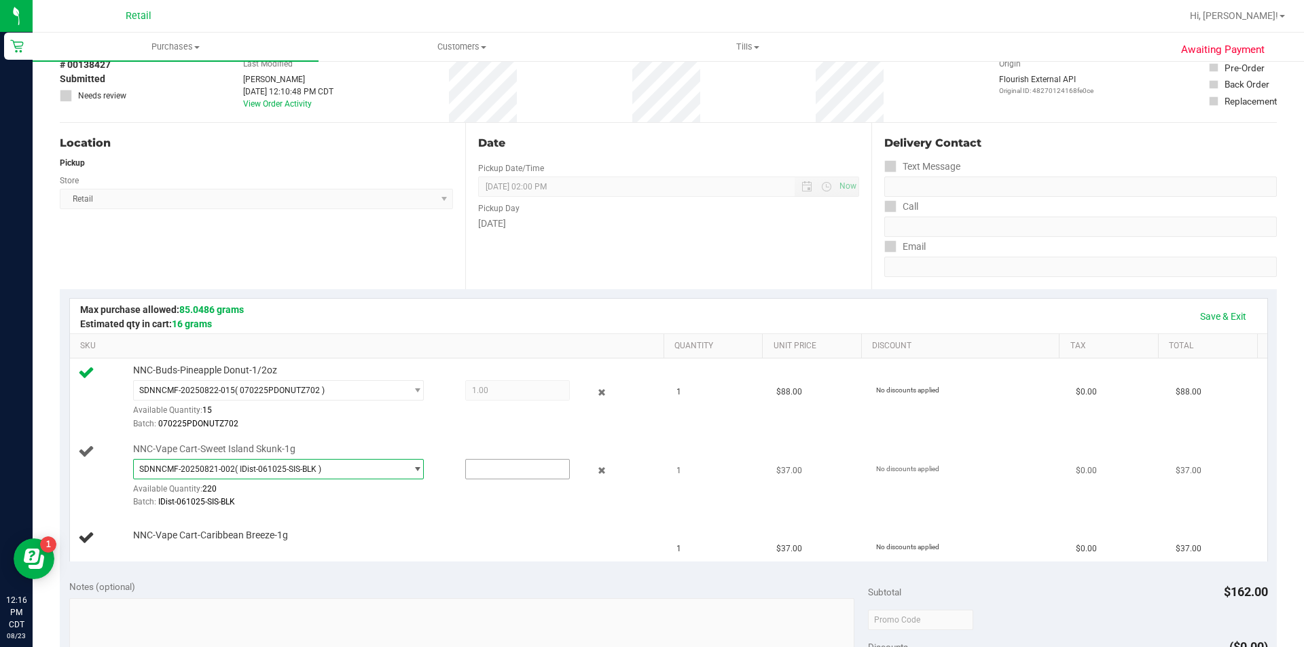
click at [484, 467] on input "text" at bounding box center [517, 469] width 103 height 19
type input "1"
click at [359, 509] on div at bounding box center [395, 509] width 524 height 1
type input "1.0000"
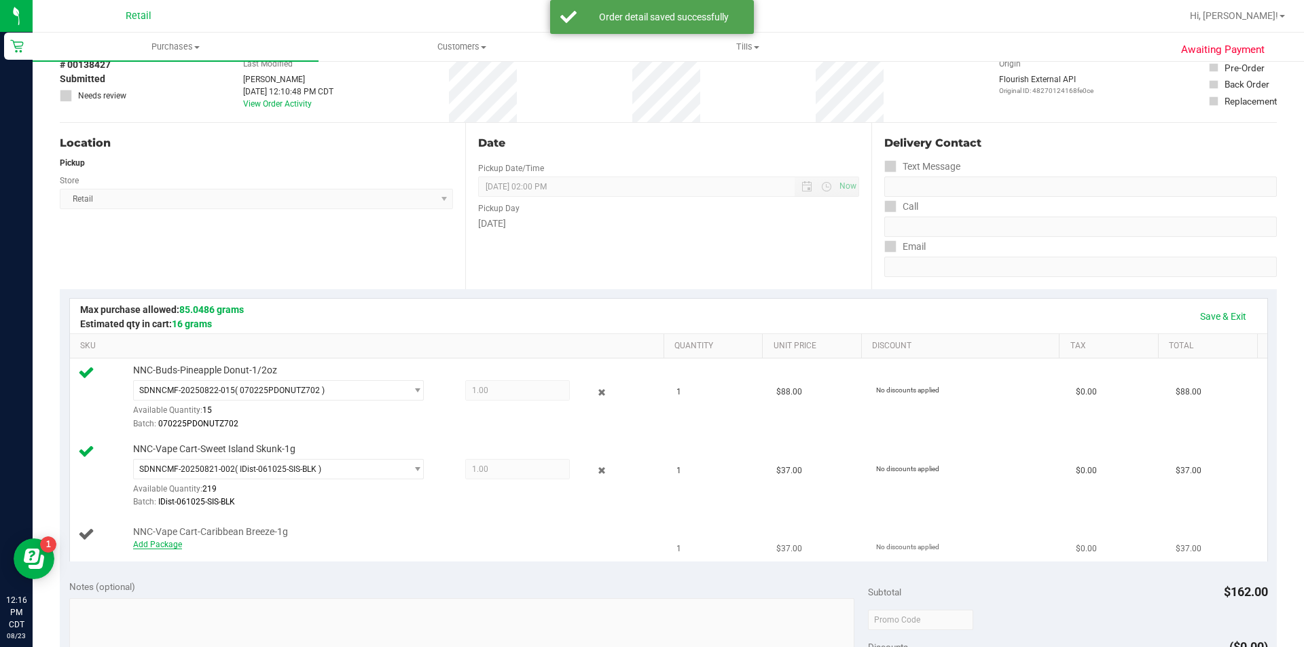
click at [166, 548] on link "Add Package" at bounding box center [157, 545] width 49 height 10
click at [189, 549] on span "Select Package" at bounding box center [270, 548] width 272 height 19
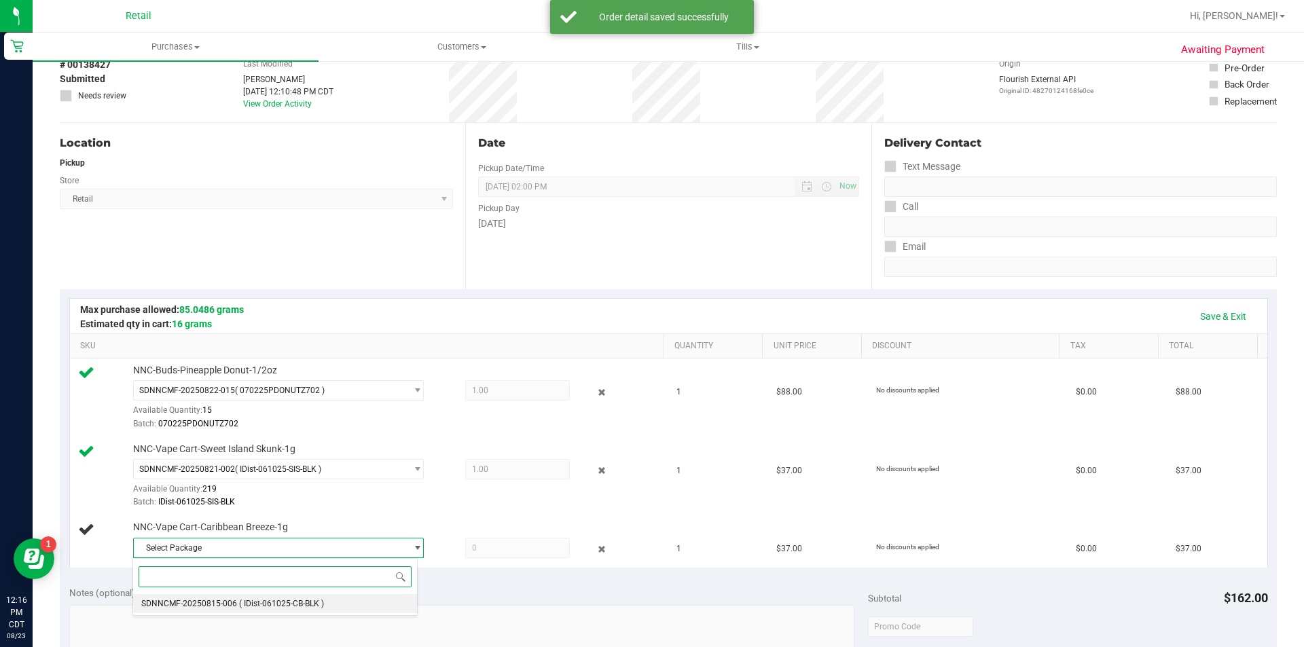
click at [273, 607] on span "( IDist-061025-CB-BLK )" at bounding box center [281, 604] width 85 height 10
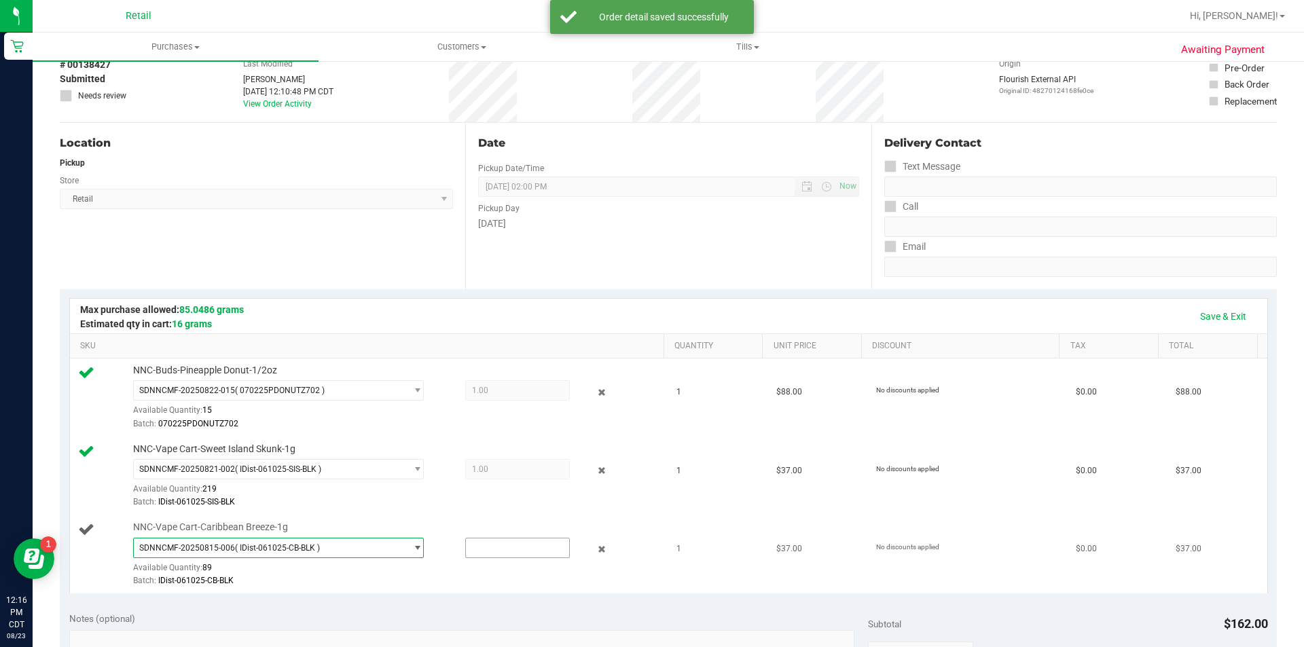
click at [492, 549] on input "text" at bounding box center [517, 548] width 103 height 19
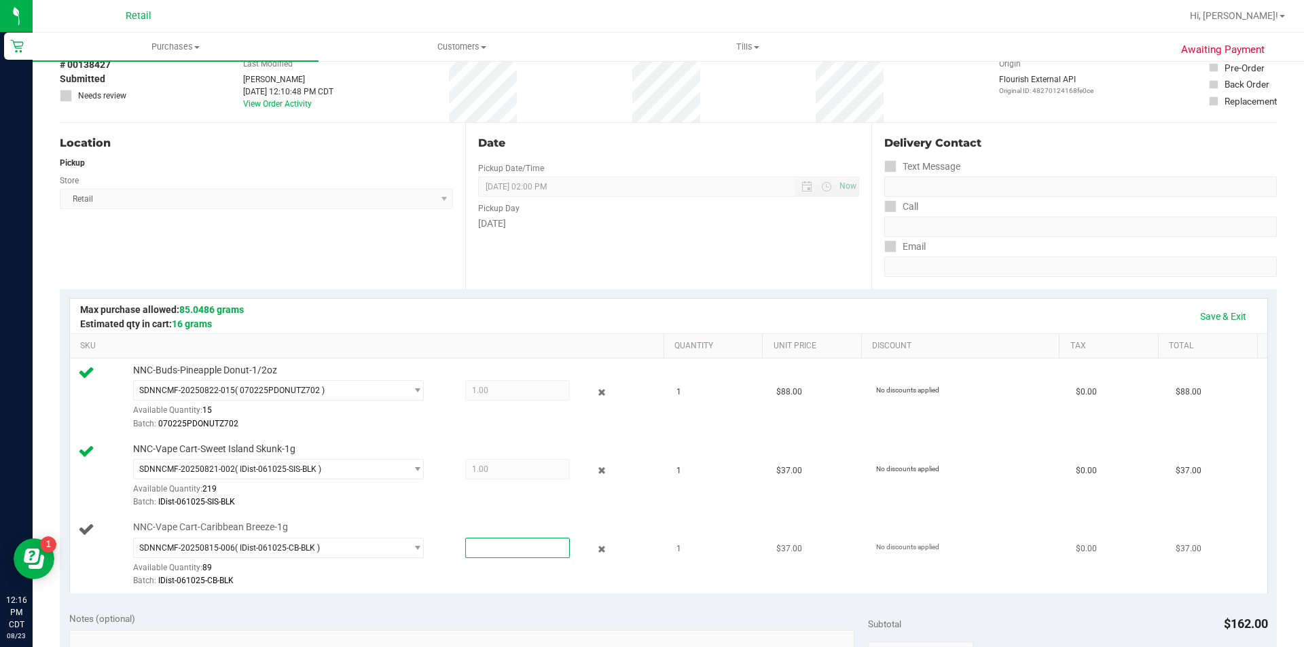
type input "1"
click at [363, 585] on div "Batch: IDist-061025-CB-BLK" at bounding box center [395, 581] width 524 height 13
type input "1.0000"
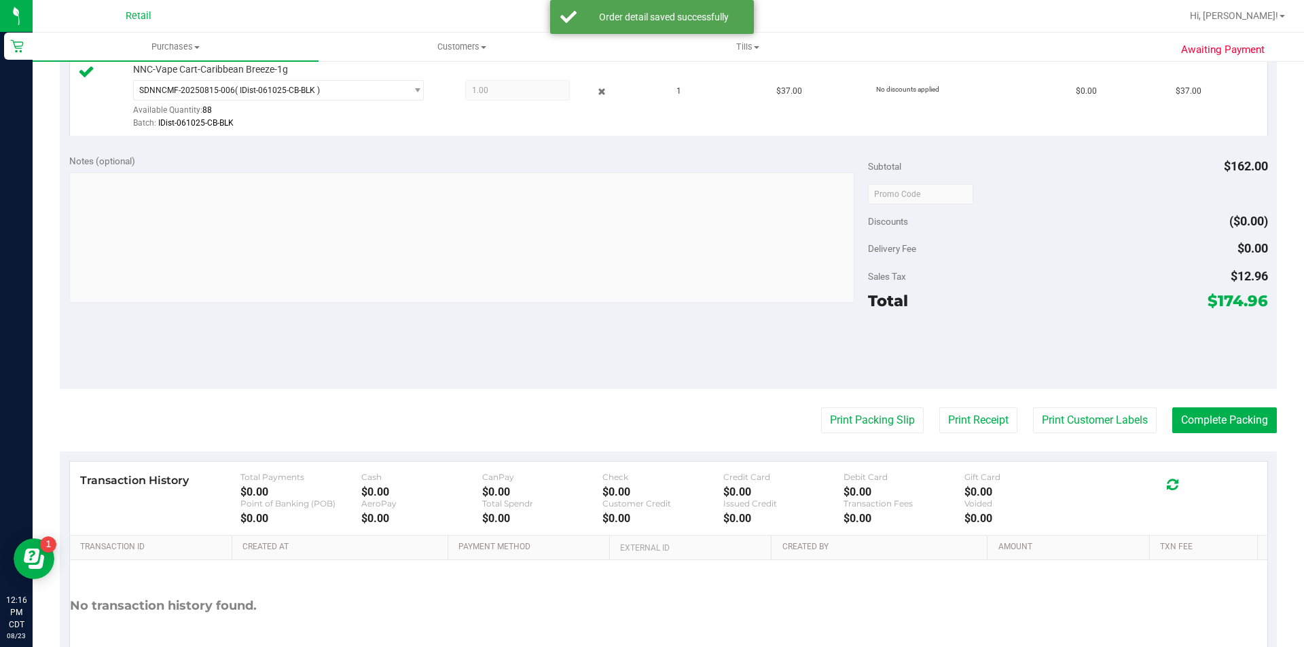
scroll to position [531, 0]
click at [1058, 416] on button "Print Customer Labels" at bounding box center [1095, 419] width 124 height 26
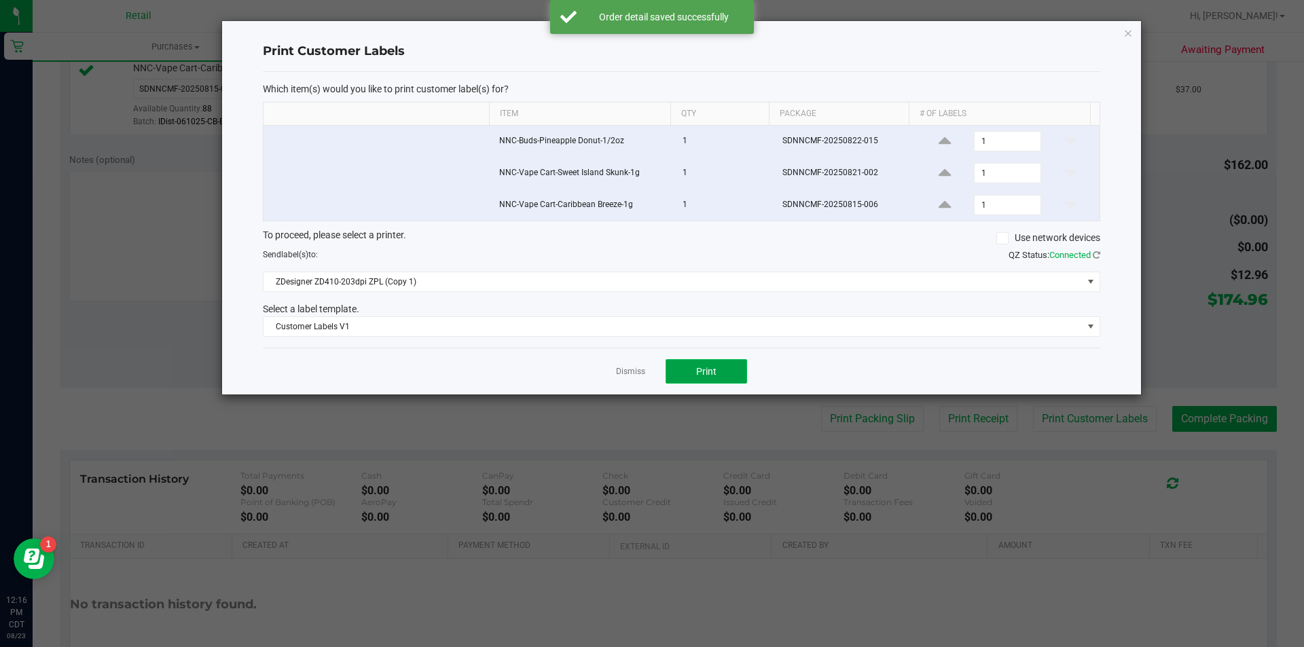
click at [711, 374] on span "Print" at bounding box center [706, 371] width 20 height 11
click at [1128, 31] on icon "button" at bounding box center [1129, 32] width 10 height 16
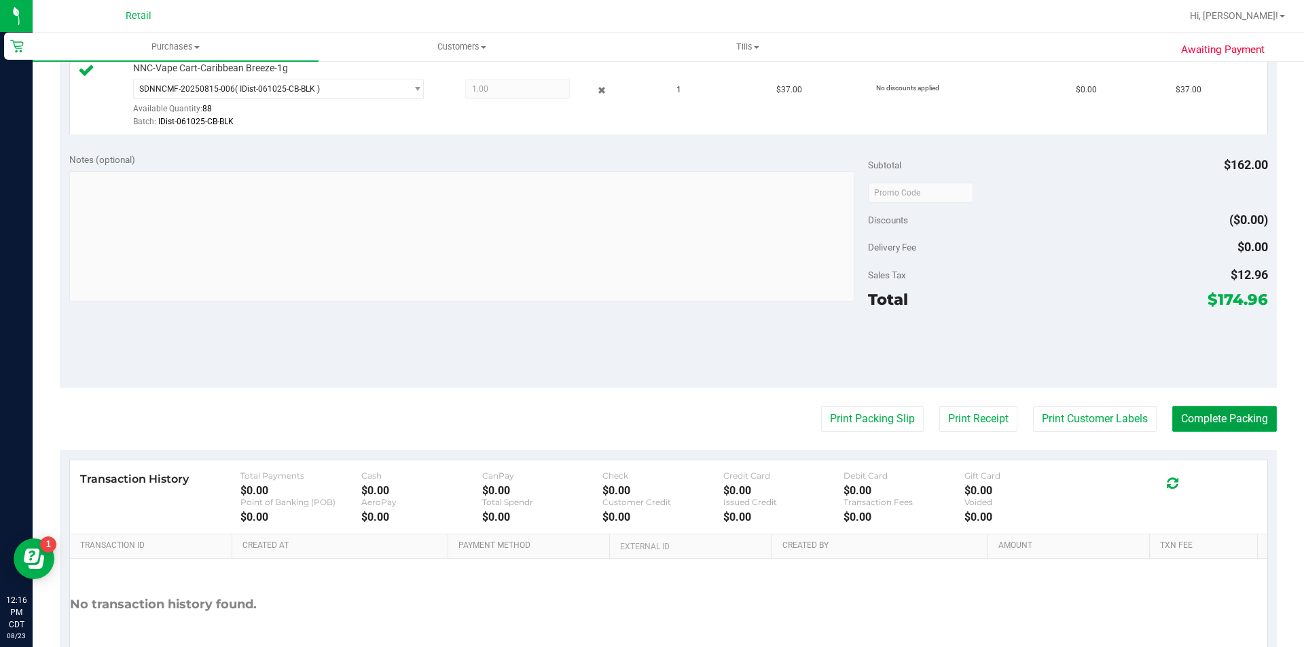
click at [1198, 416] on button "Complete Packing" at bounding box center [1225, 419] width 105 height 26
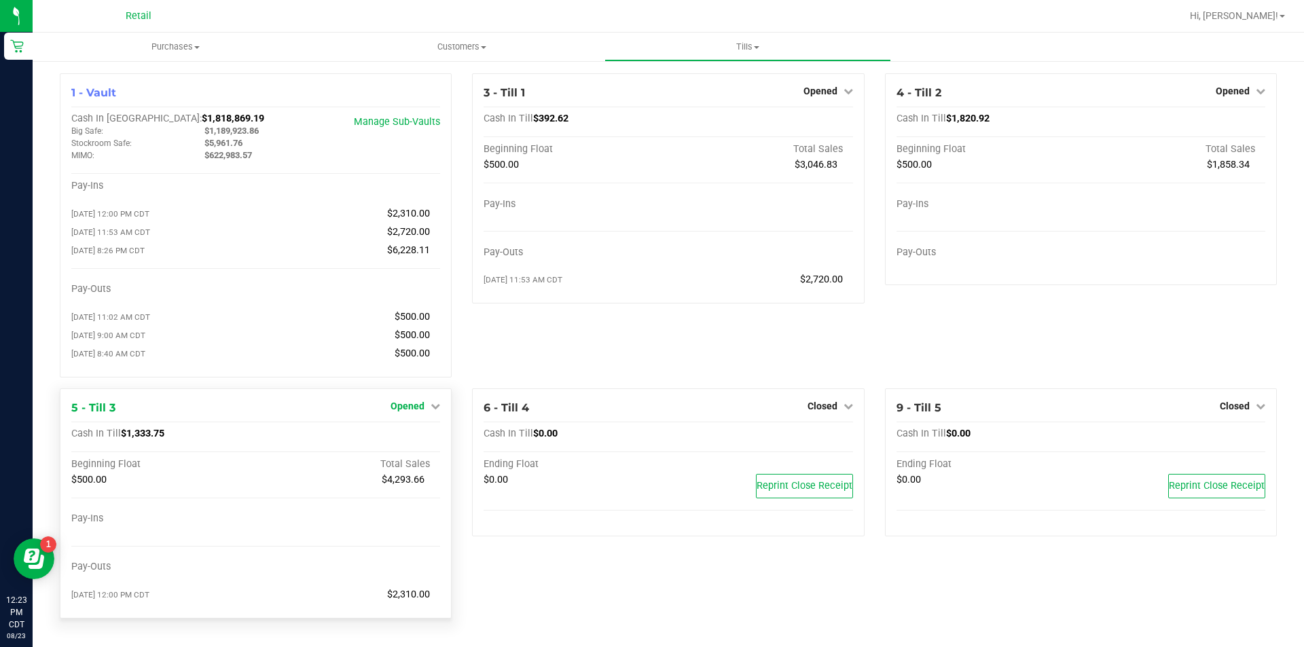
click at [433, 411] on icon at bounding box center [436, 406] width 10 height 10
click at [414, 440] on link "Close Till" at bounding box center [409, 434] width 37 height 11
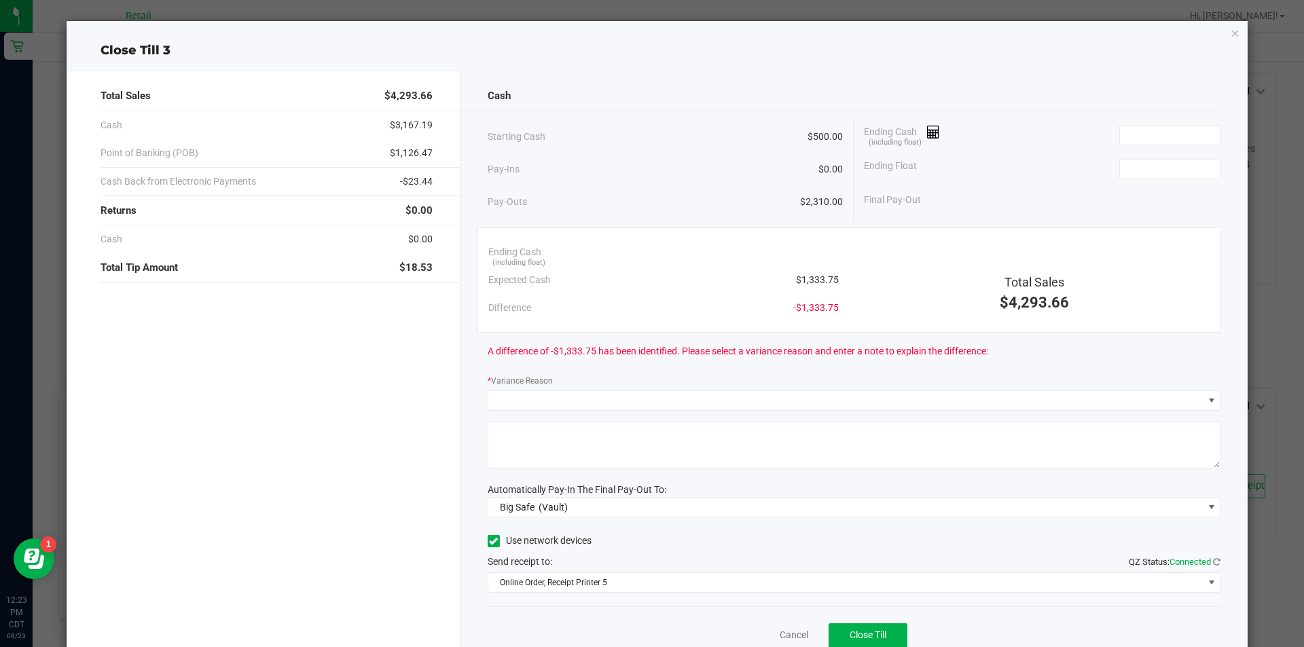
click at [1231, 38] on icon "button" at bounding box center [1236, 32] width 10 height 16
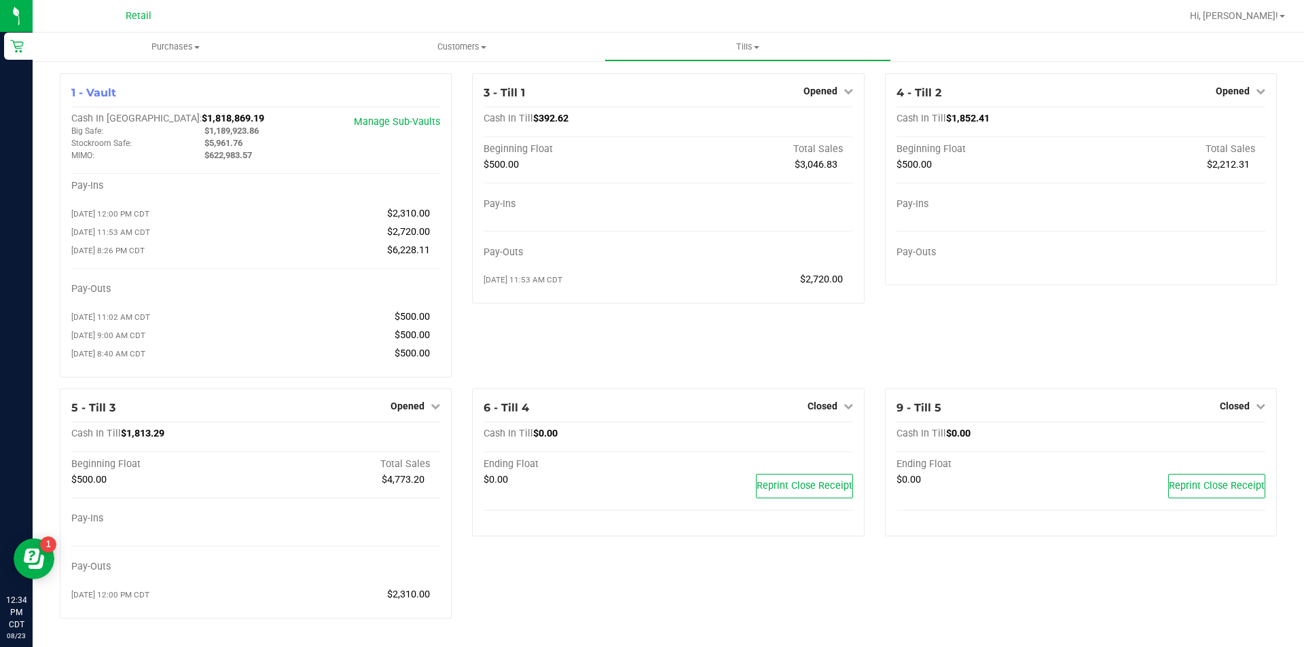
click at [431, 408] on icon at bounding box center [436, 406] width 10 height 10
click at [399, 440] on link "Close Till" at bounding box center [409, 434] width 37 height 11
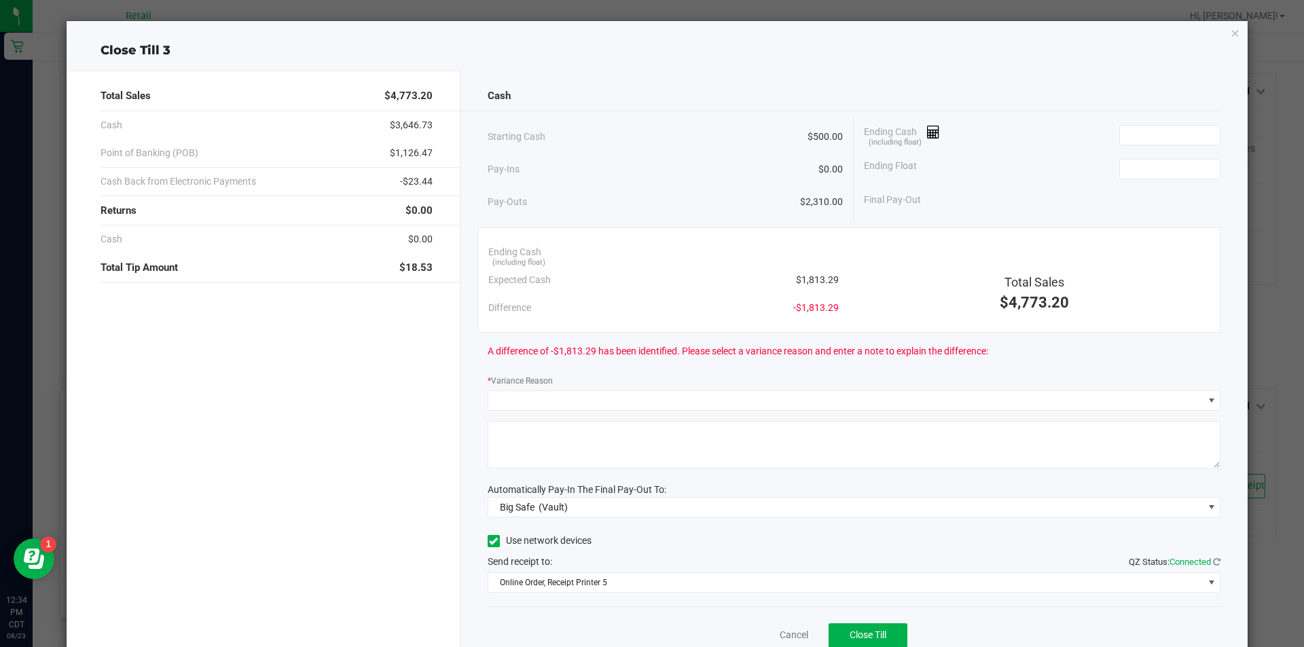
click at [1231, 37] on icon "button" at bounding box center [1236, 32] width 10 height 16
